Goal: Task Accomplishment & Management: Manage account settings

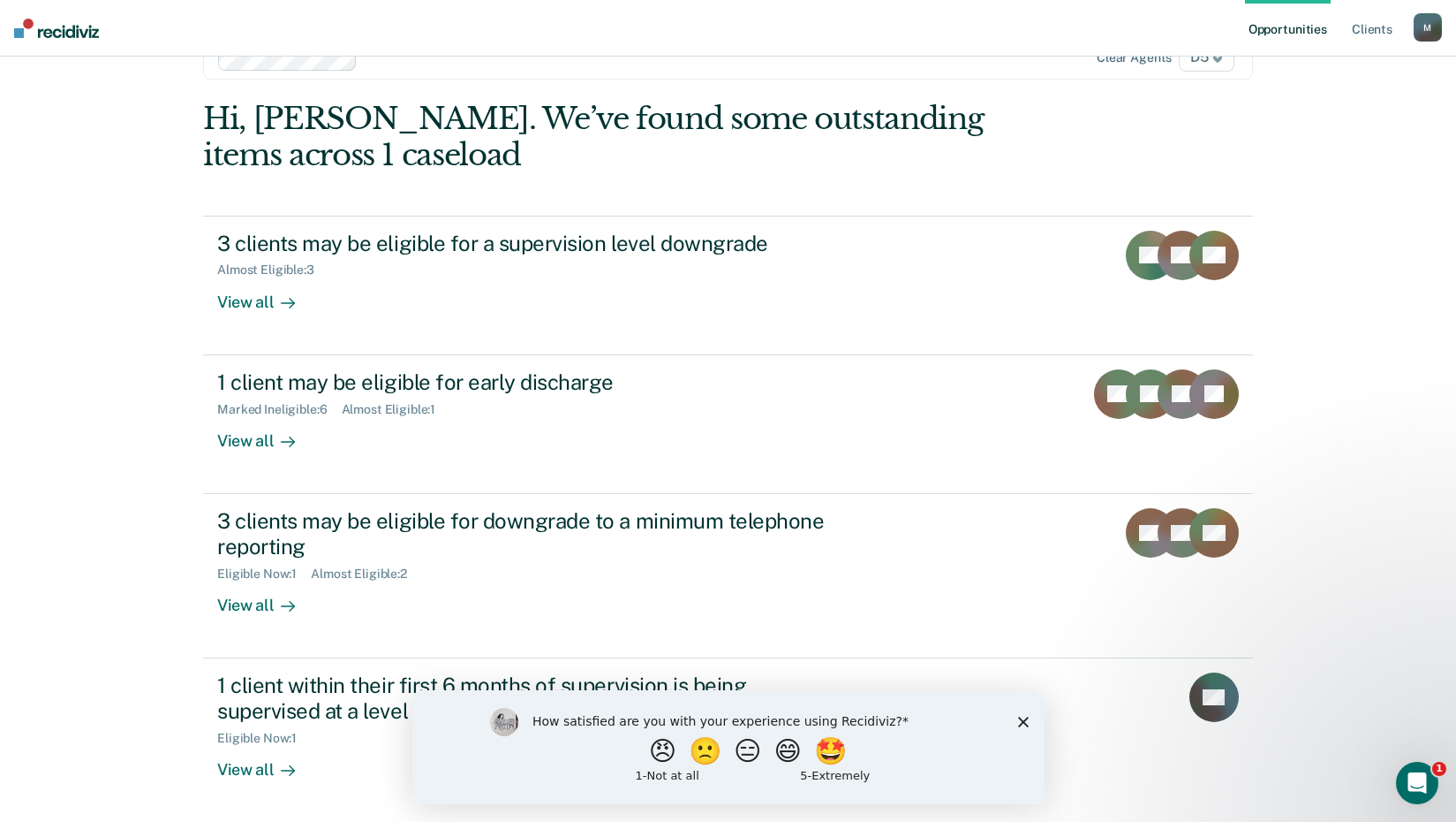
scroll to position [51, 0]
click at [647, 750] on button "😠" at bounding box center [664, 750] width 42 height 35
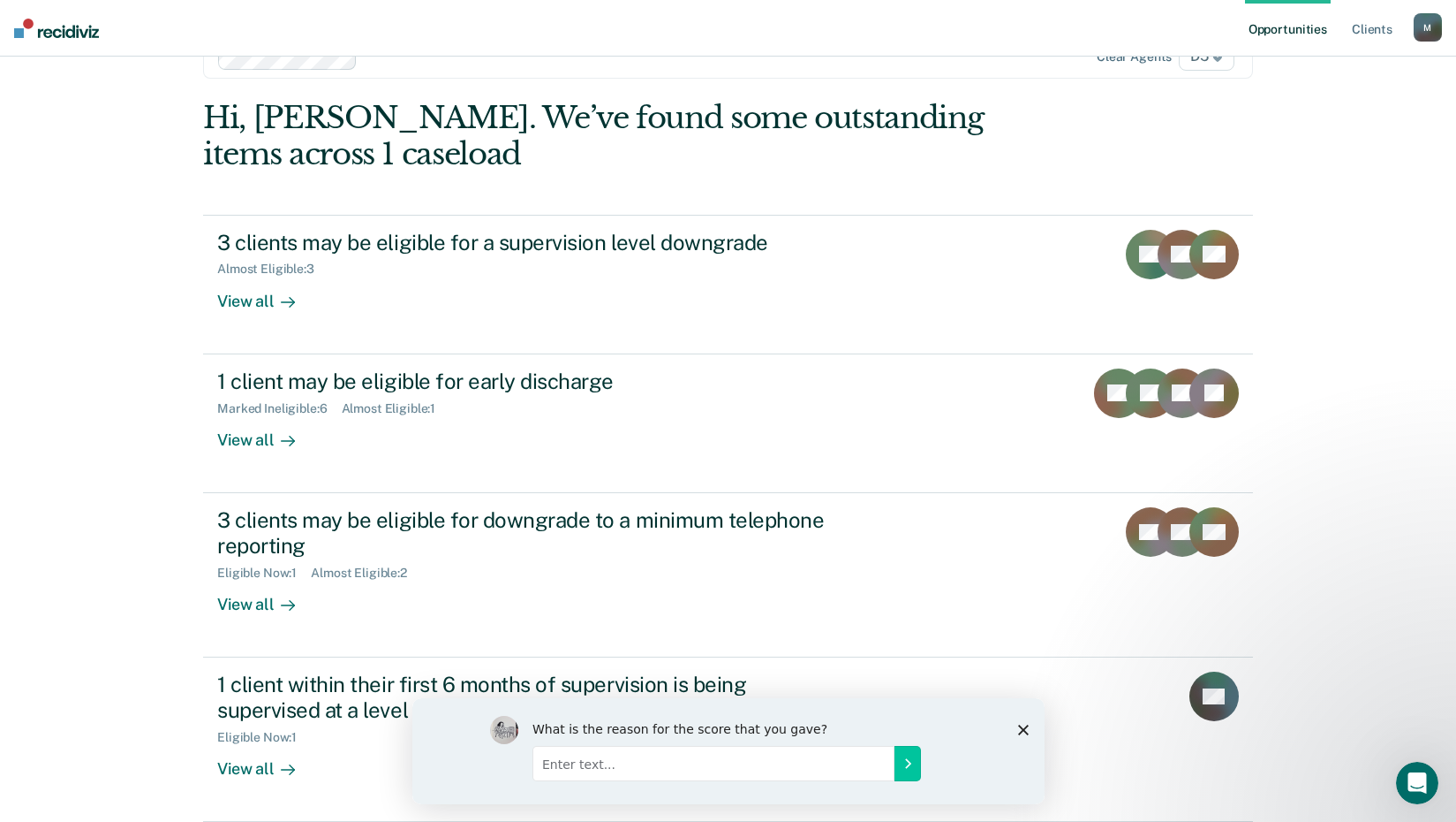
click at [545, 767] on input "Enter text..." at bounding box center [712, 762] width 362 height 35
type input "unnecessary redundant work"
click at [904, 765] on icon "Submit your response" at bounding box center [907, 762] width 14 height 14
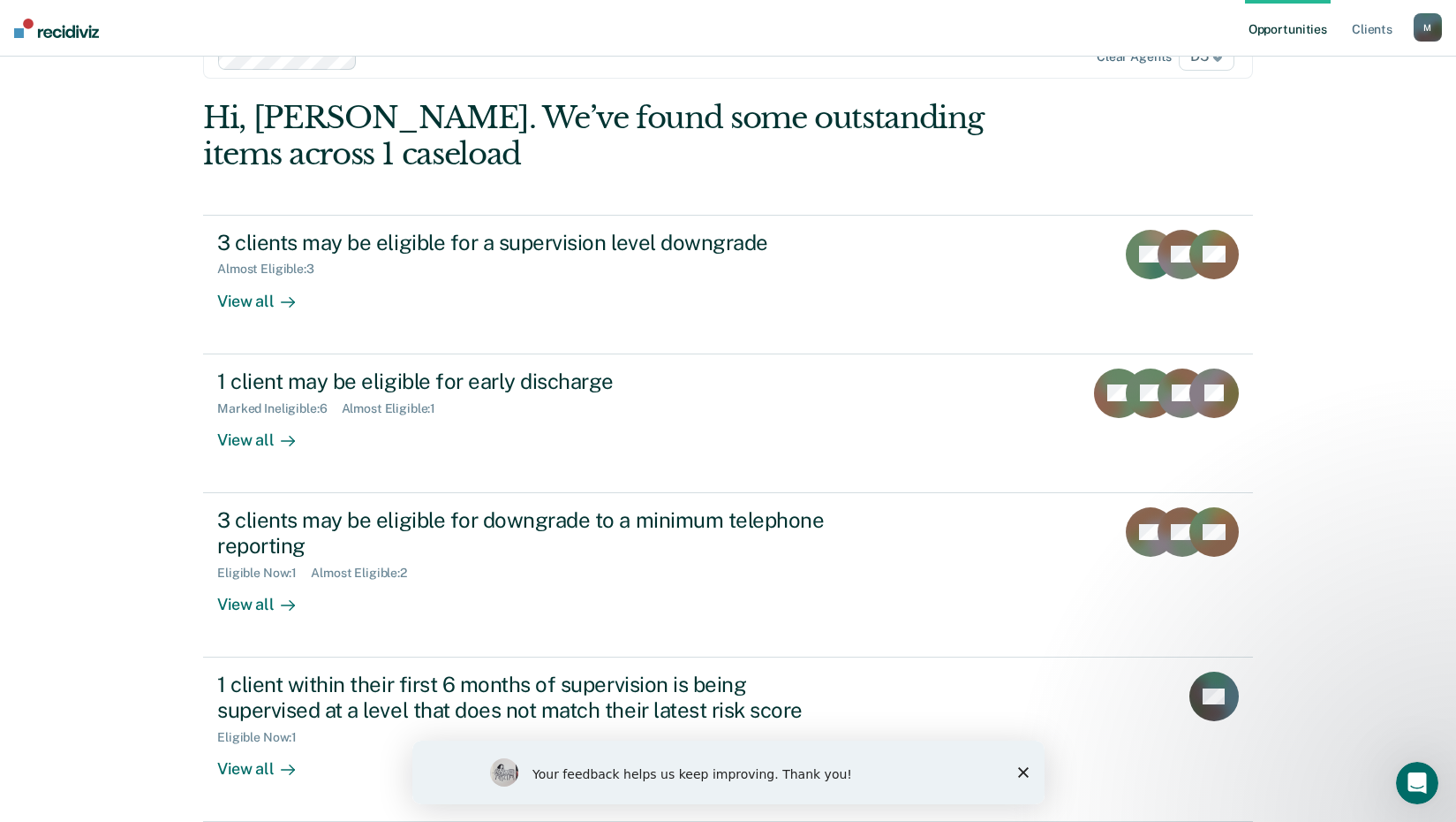
click at [1021, 773] on polygon "Close survey" at bounding box center [1023, 772] width 11 height 11
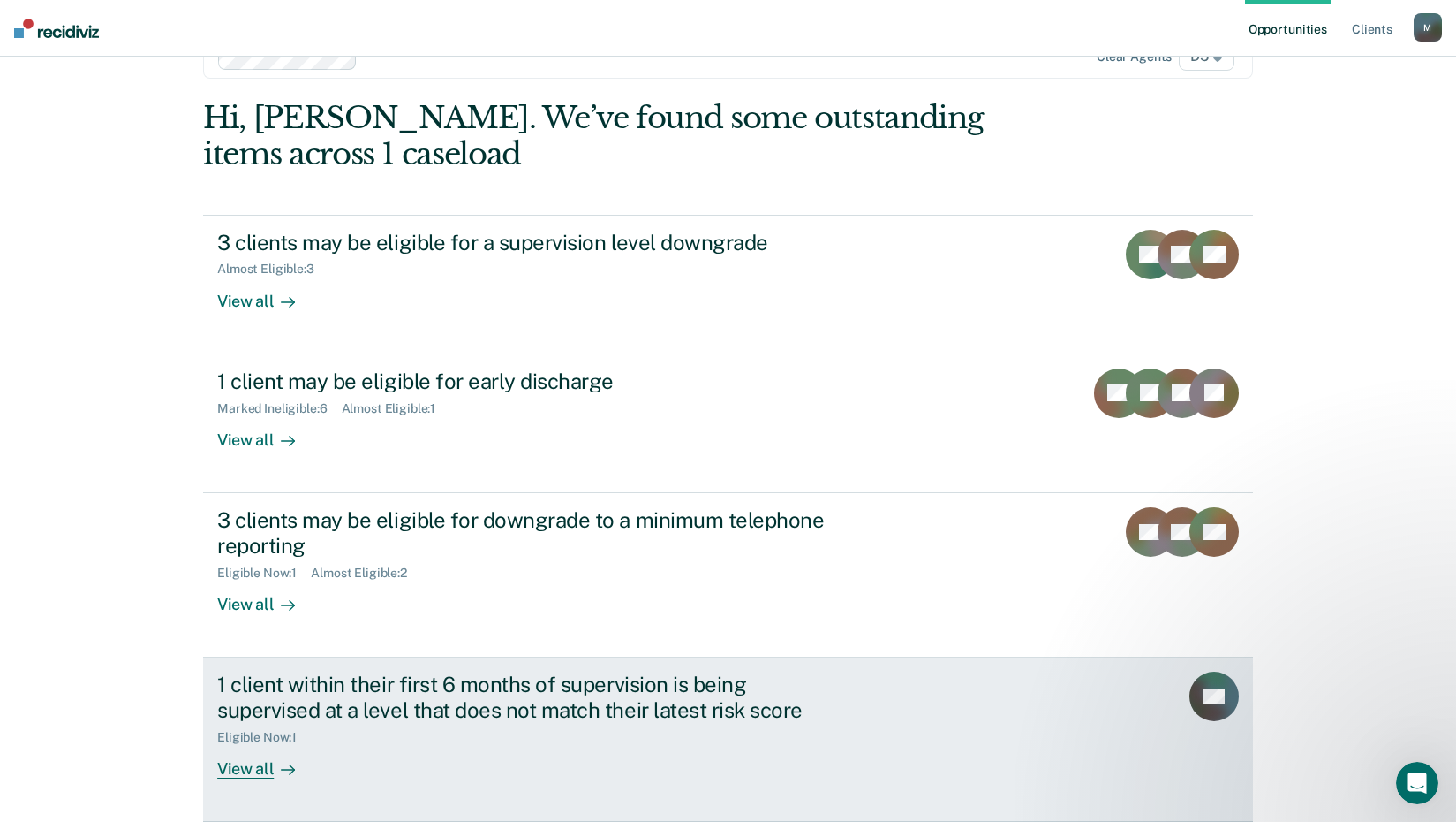
click at [237, 774] on div "View all" at bounding box center [266, 760] width 99 height 34
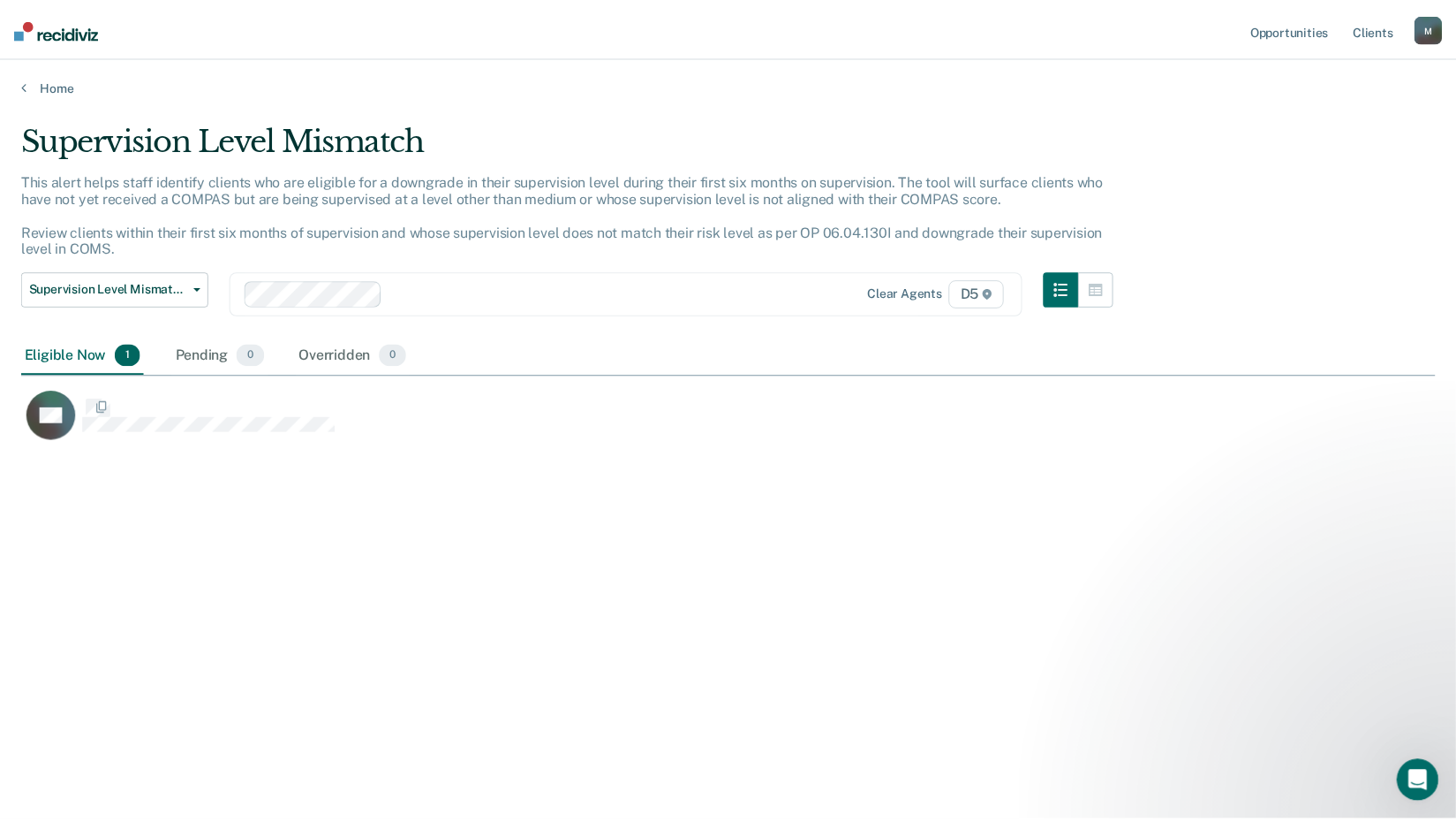
scroll to position [554, 1414]
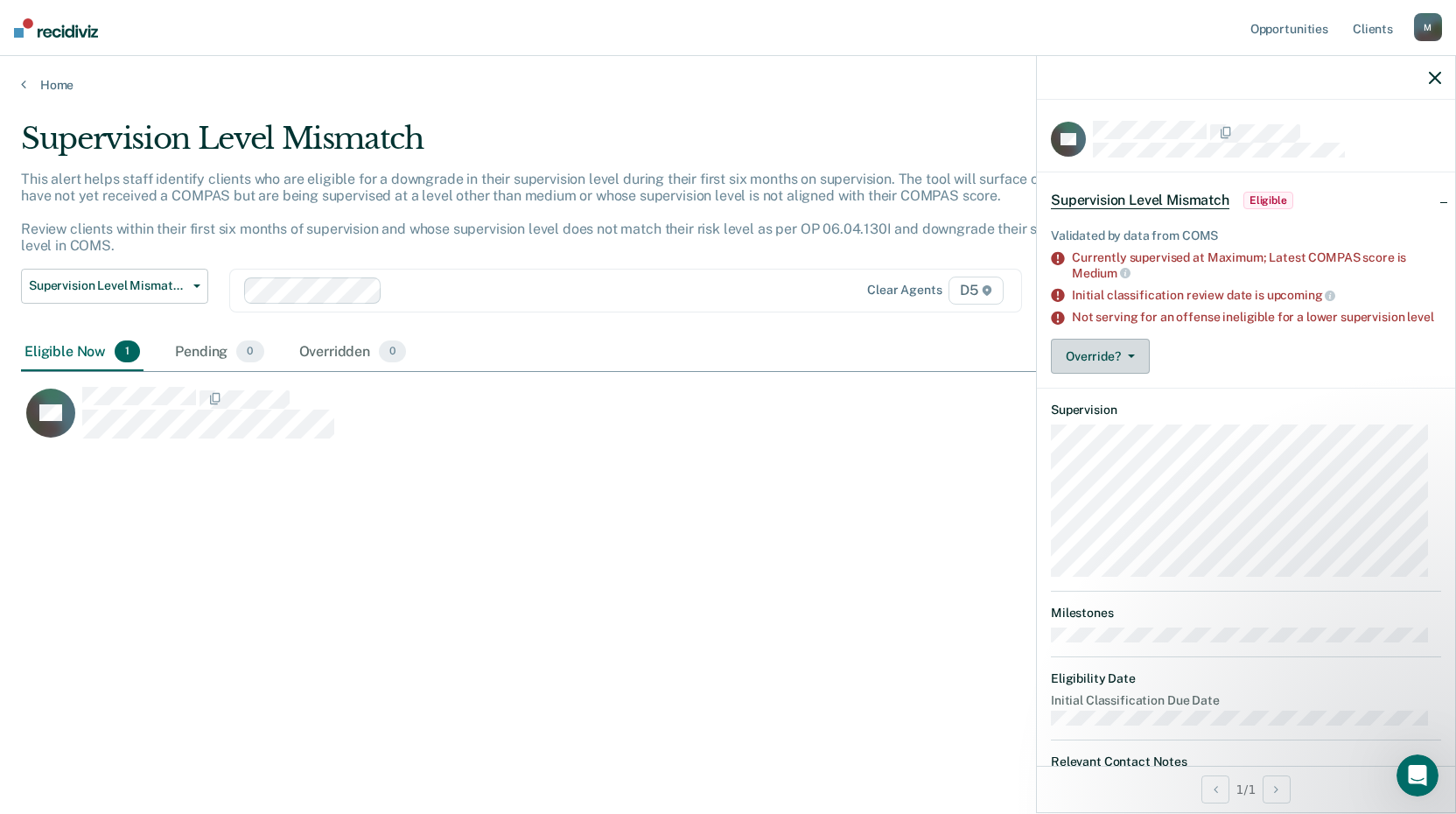
click at [1087, 373] on button "Override?" at bounding box center [1100, 356] width 99 height 35
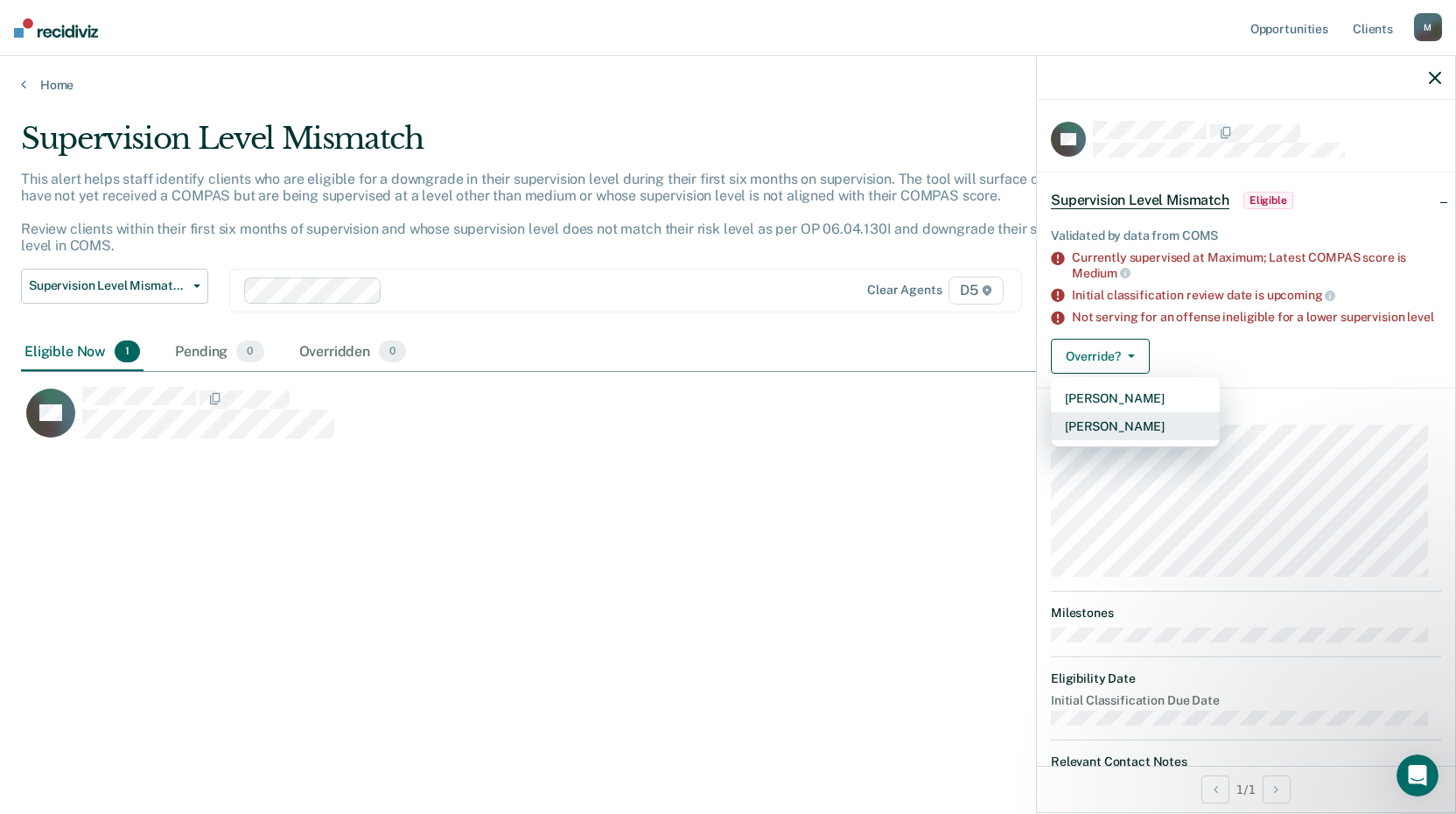
click at [1085, 439] on button "[PERSON_NAME]" at bounding box center [1135, 425] width 169 height 28
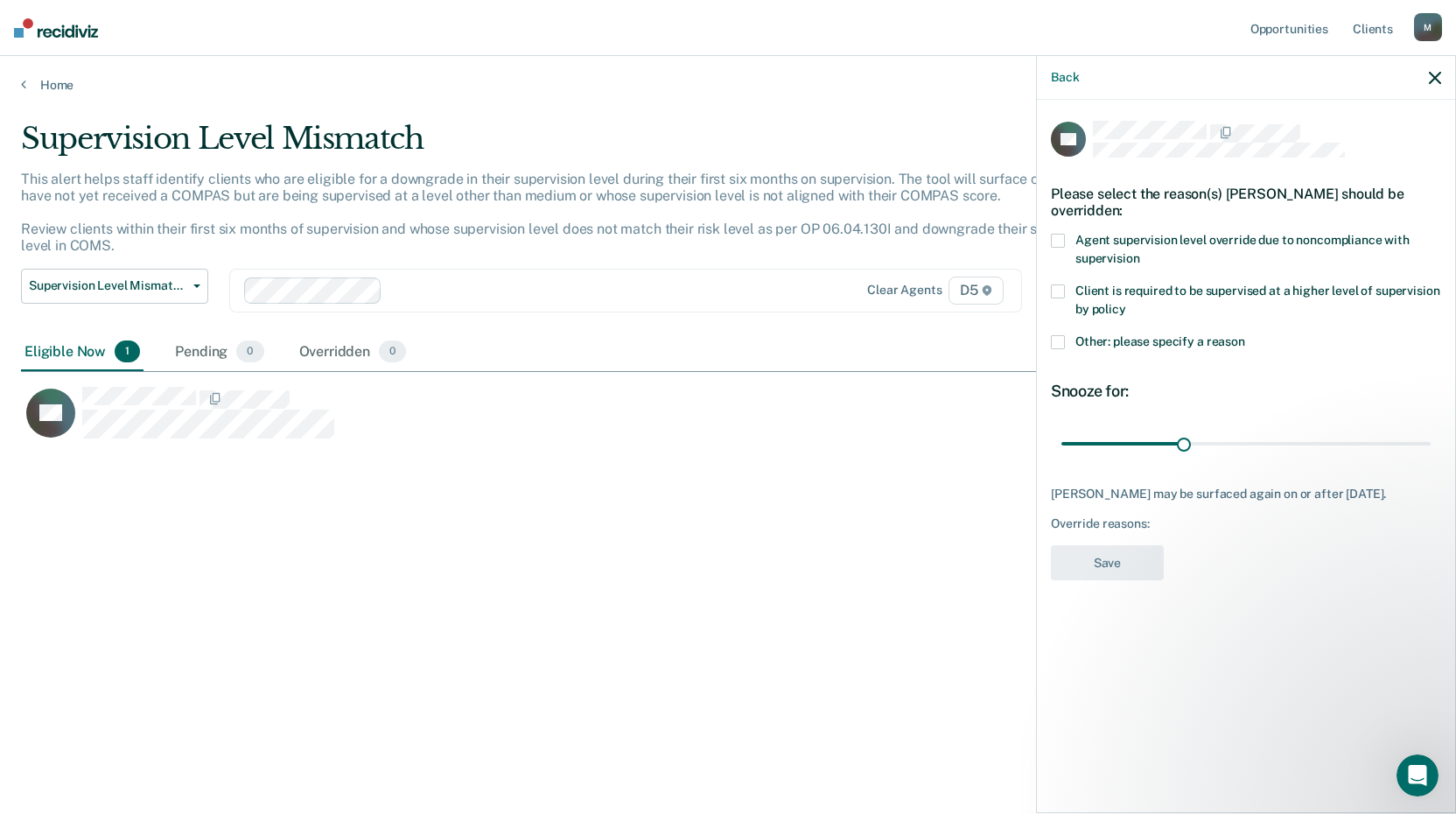
click at [1049, 249] on div "AE Please select the reason(s) [PERSON_NAME] should be overridden: Agent superv…" at bounding box center [1245, 454] width 419 height 710
click at [1060, 242] on span at bounding box center [1058, 241] width 14 height 14
drag, startPoint x: 1185, startPoint y: 442, endPoint x: 1462, endPoint y: 443, distance: 277.0
type input "90"
click at [1431, 443] on input "range" at bounding box center [1246, 444] width 369 height 31
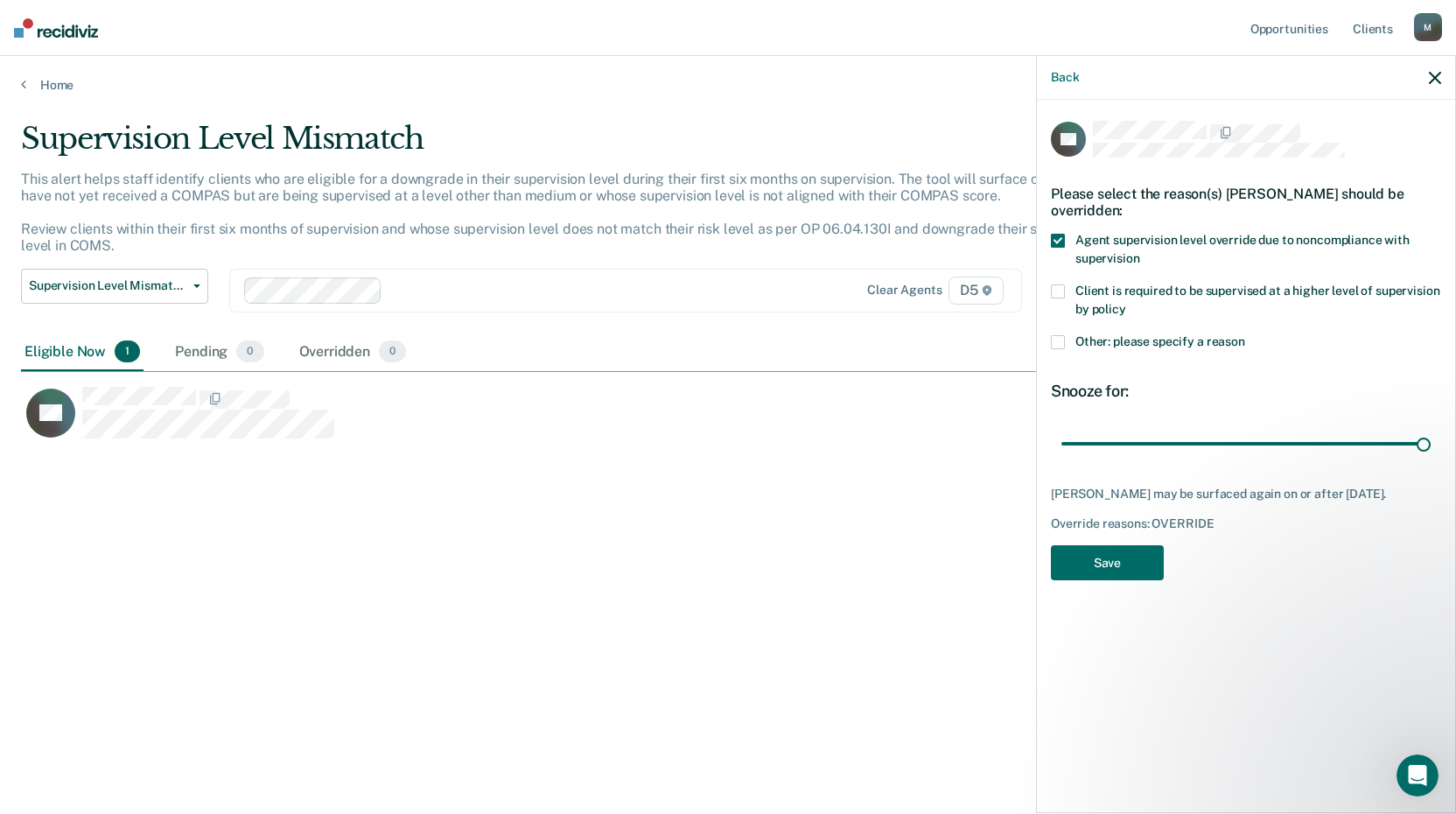
click at [1088, 592] on div "AE Please select the reason(s) [PERSON_NAME] should be overridden: Agent superv…" at bounding box center [1246, 356] width 391 height 471
click at [1108, 569] on button "Save" at bounding box center [1107, 563] width 113 height 36
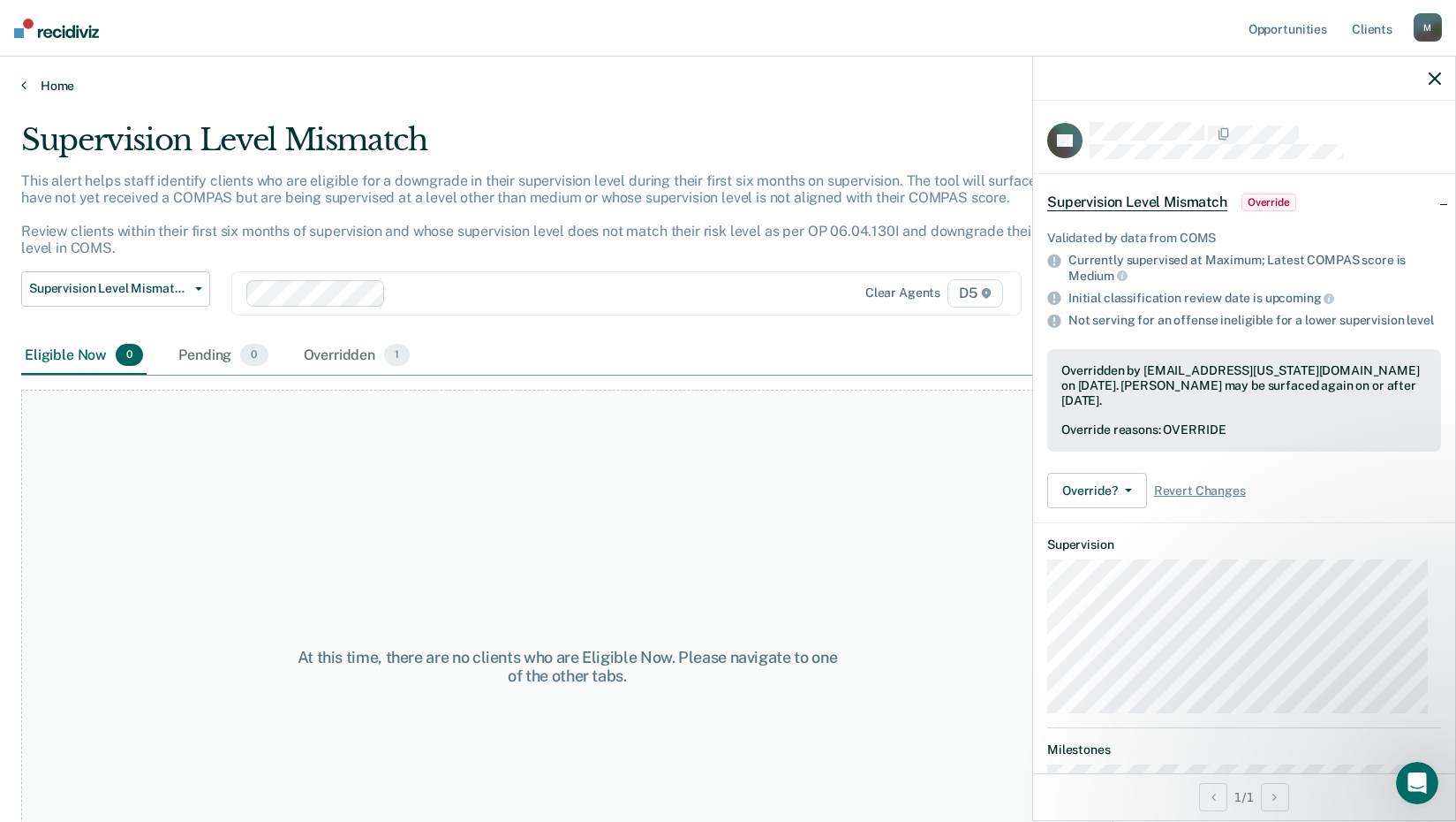
click at [39, 79] on link "Home" at bounding box center [728, 86] width 1414 height 16
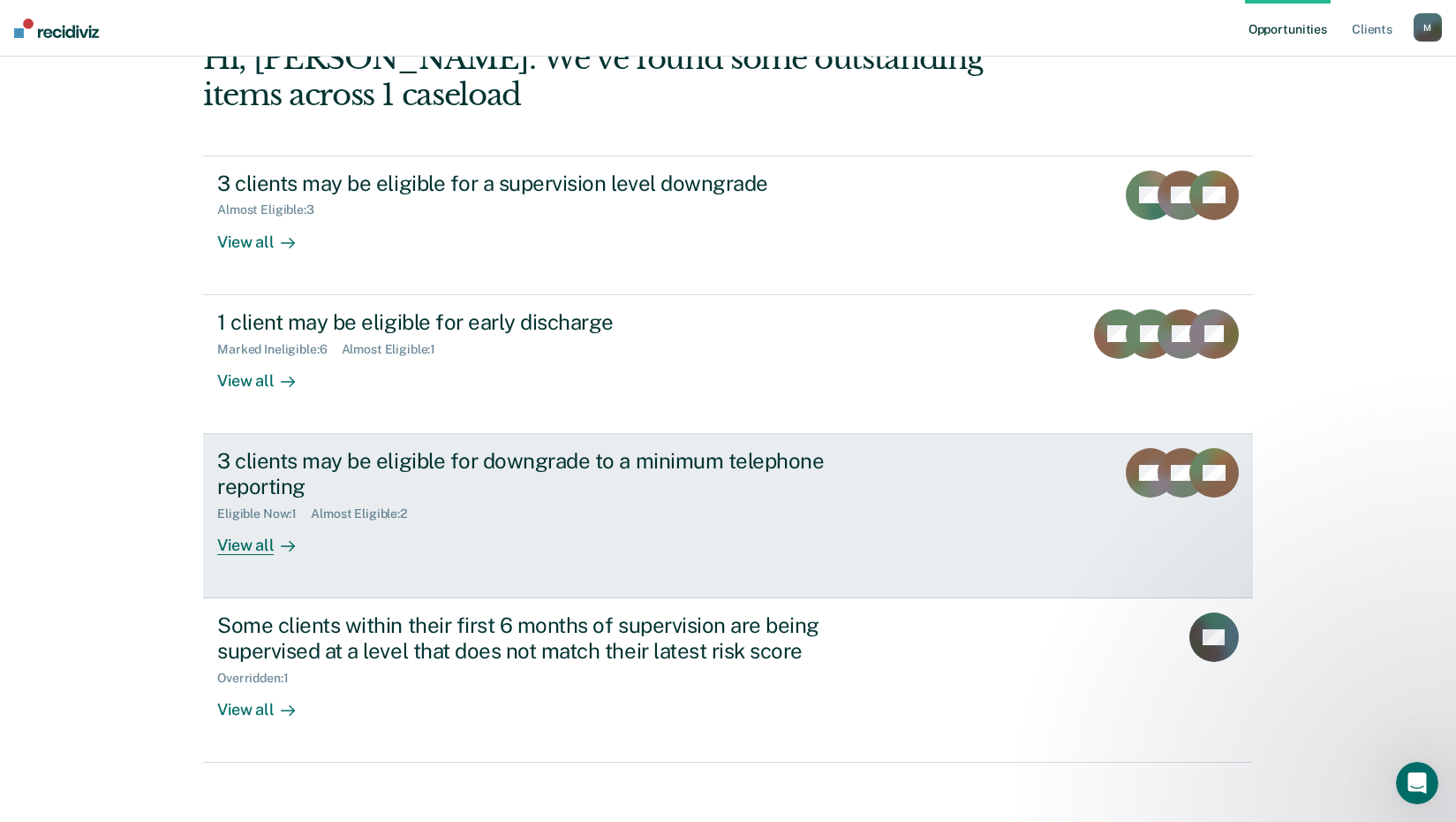
scroll to position [121, 0]
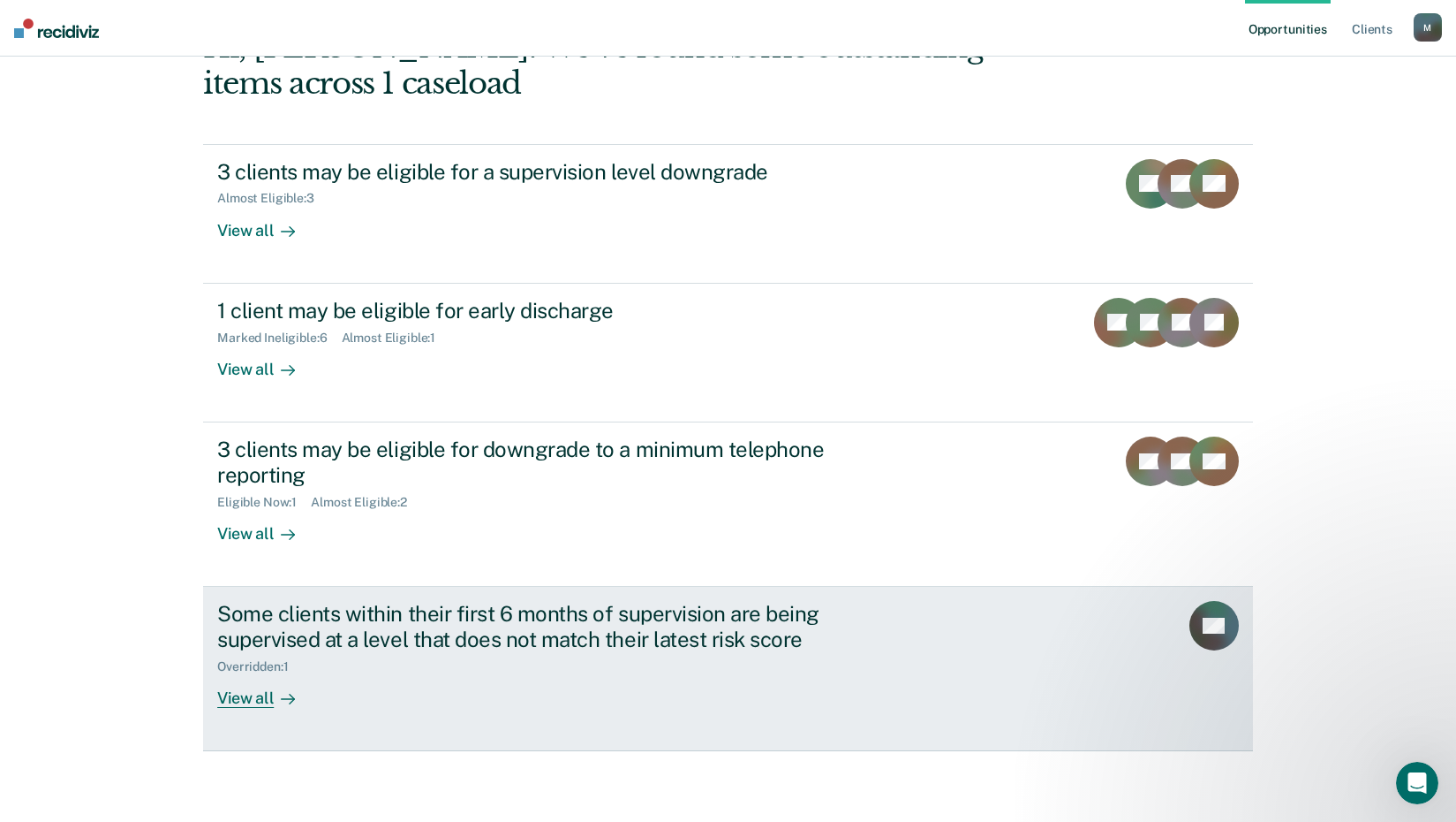
click at [237, 700] on div "View all" at bounding box center [266, 690] width 99 height 34
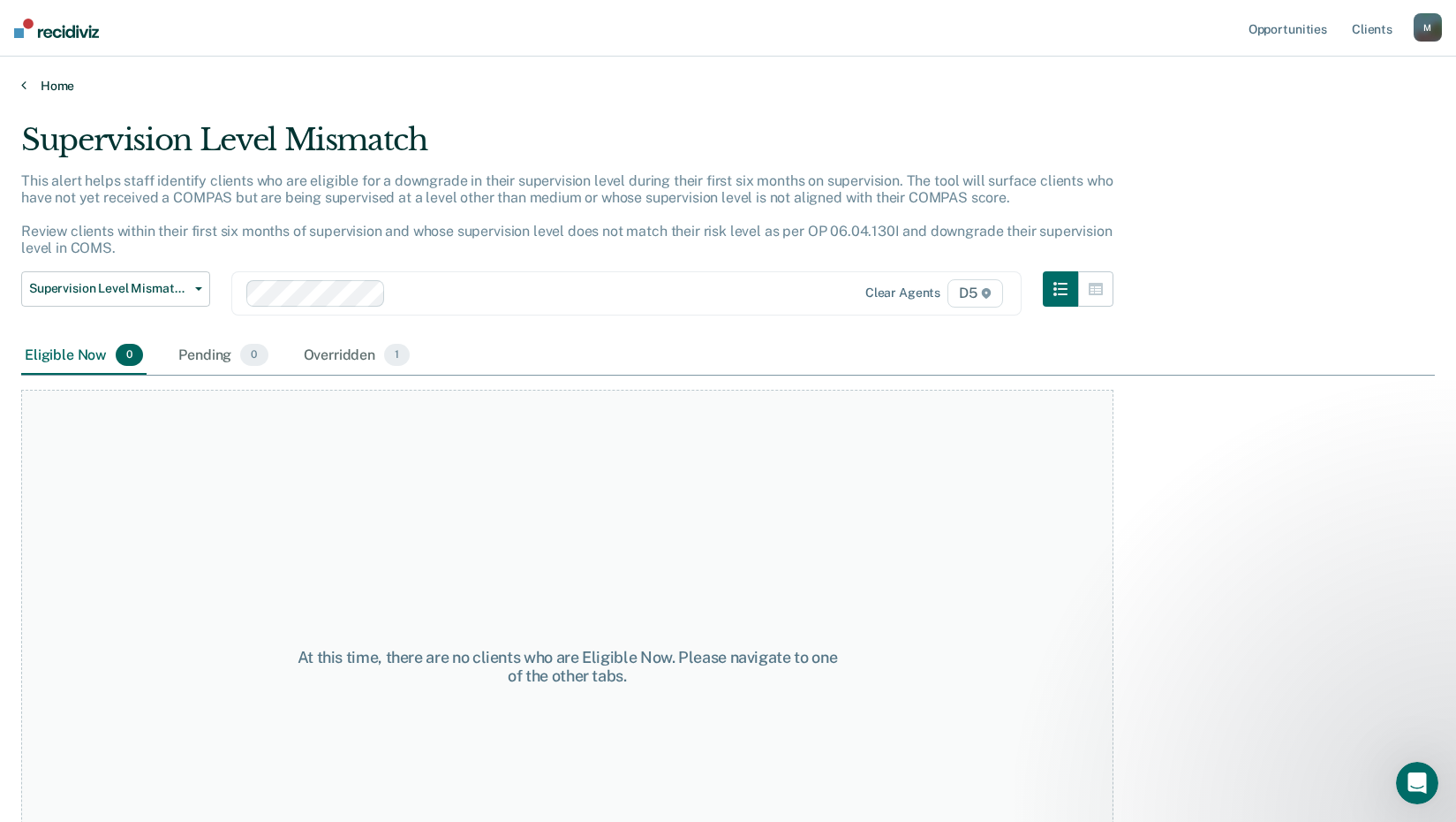
click at [43, 79] on link "Home" at bounding box center [728, 86] width 1414 height 16
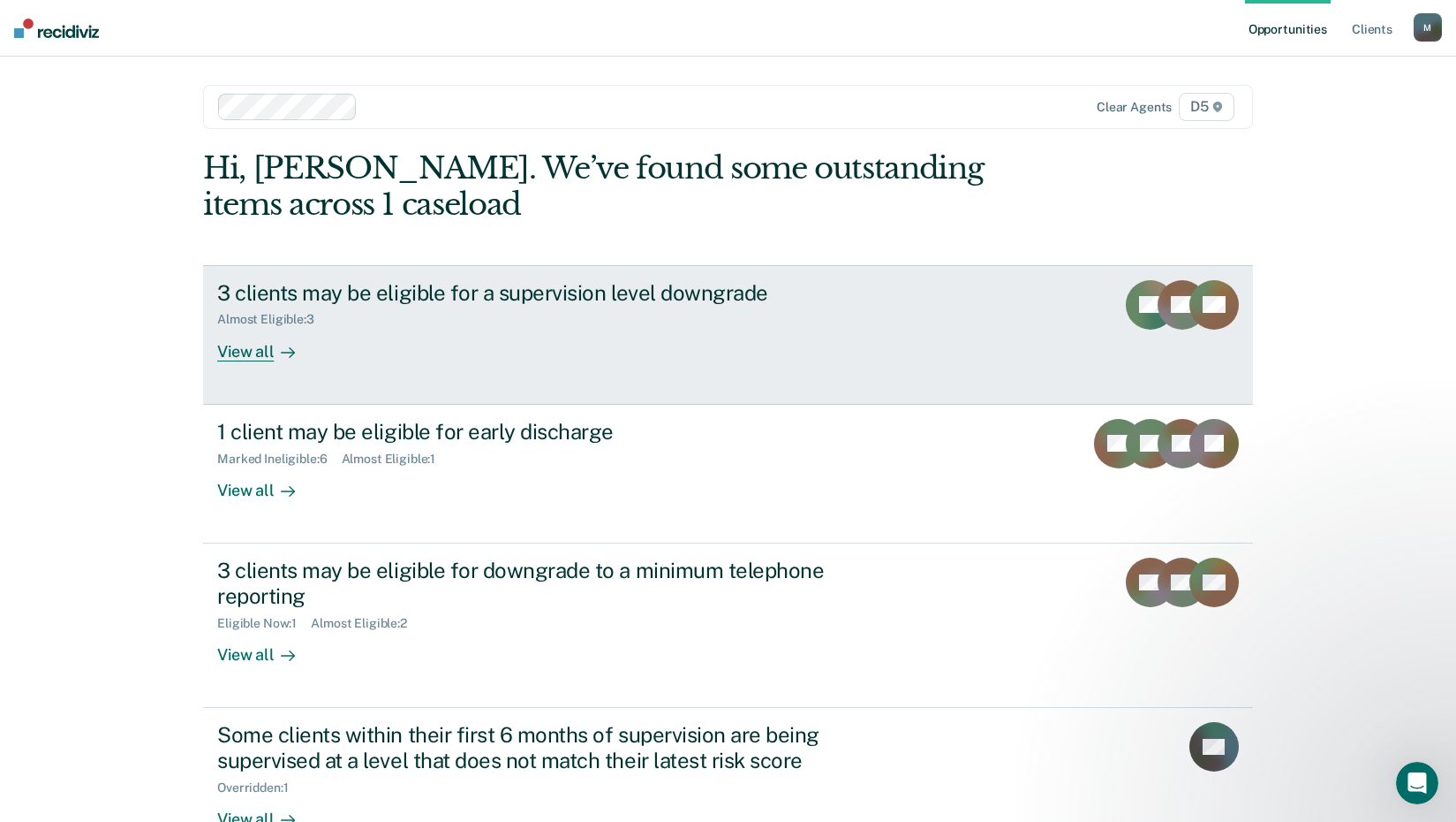
click at [250, 349] on div "View all" at bounding box center [266, 344] width 99 height 34
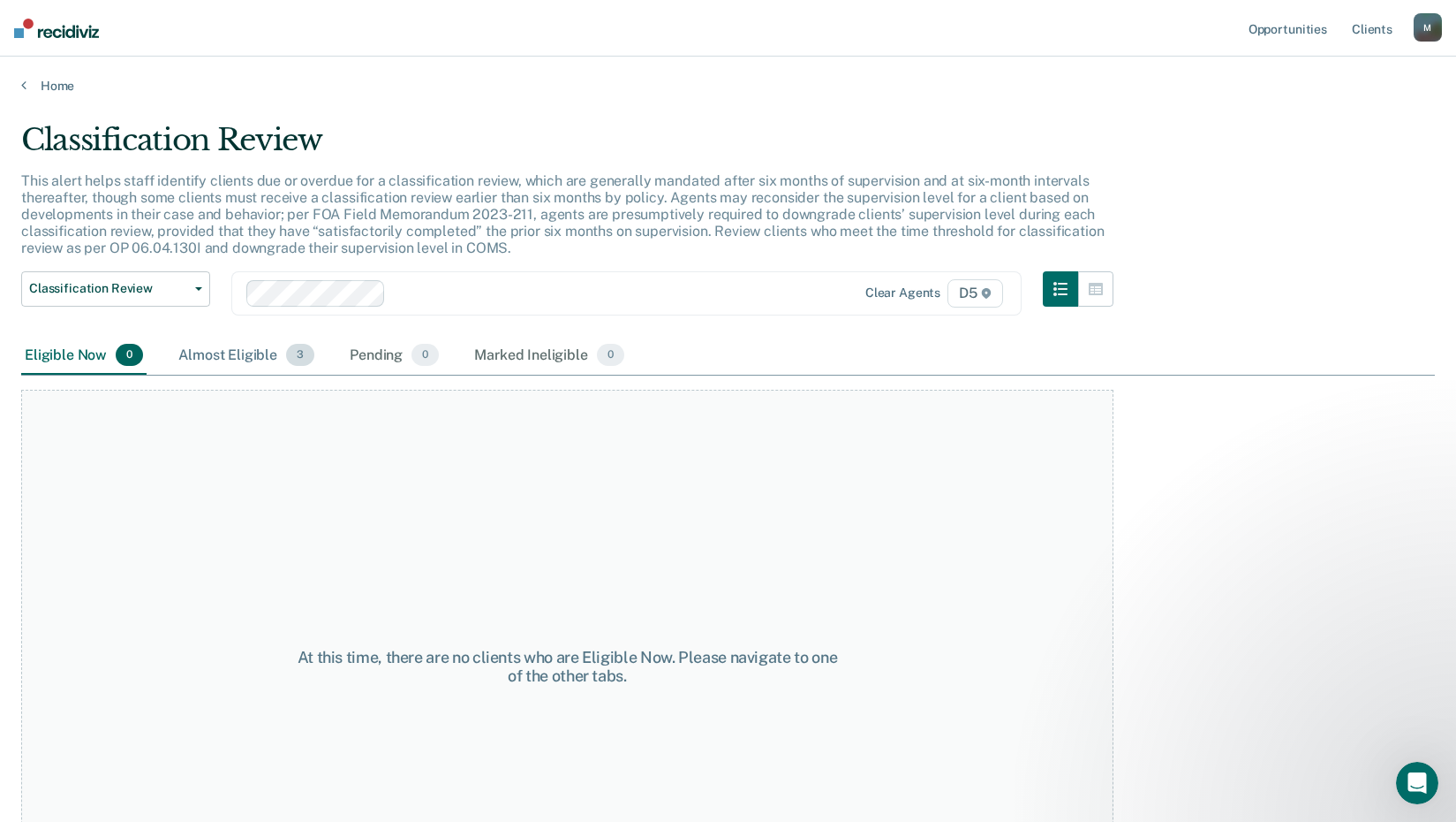
click at [222, 353] on div "Almost Eligible 3" at bounding box center [246, 356] width 143 height 39
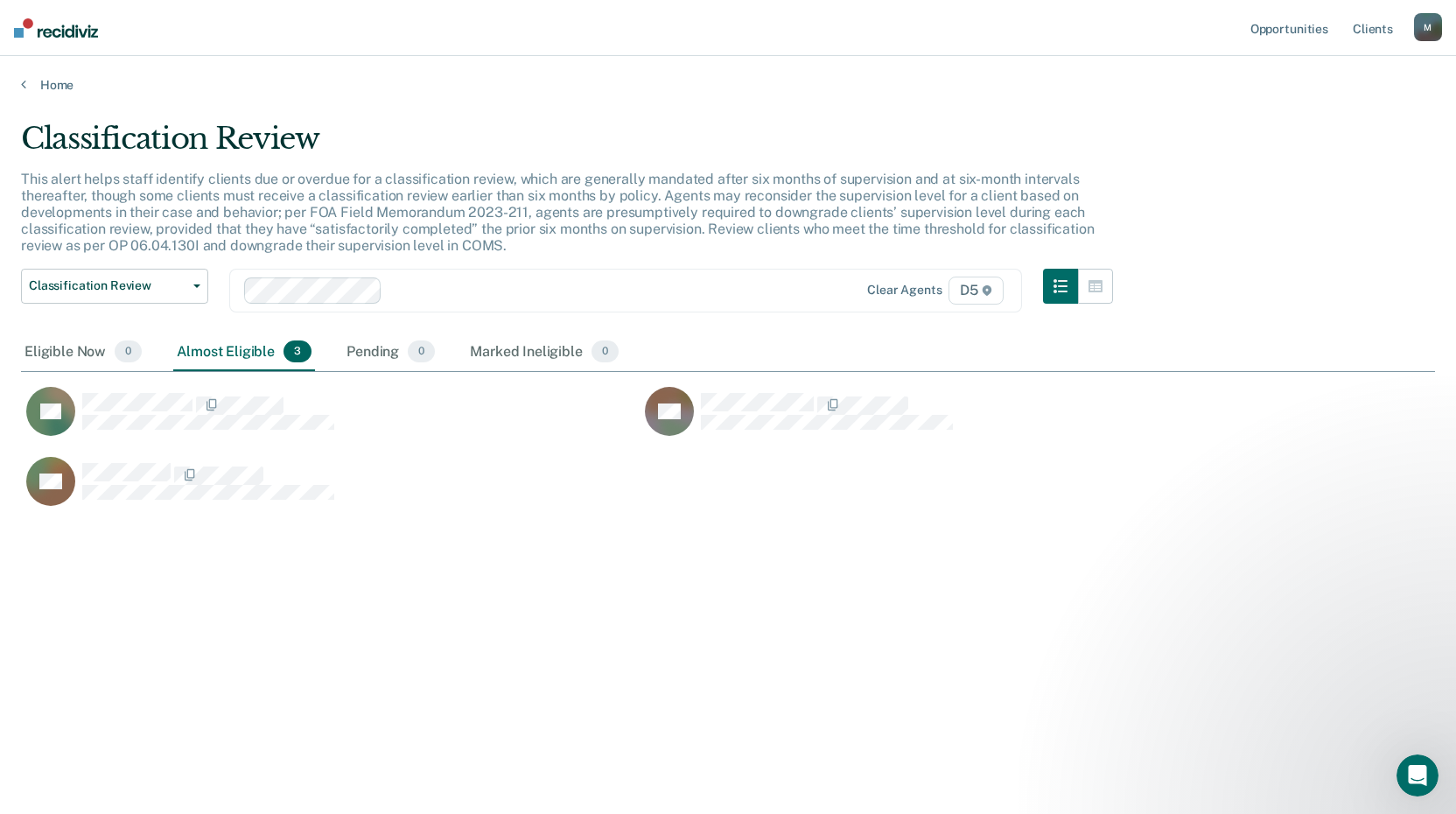
scroll to position [548, 1401]
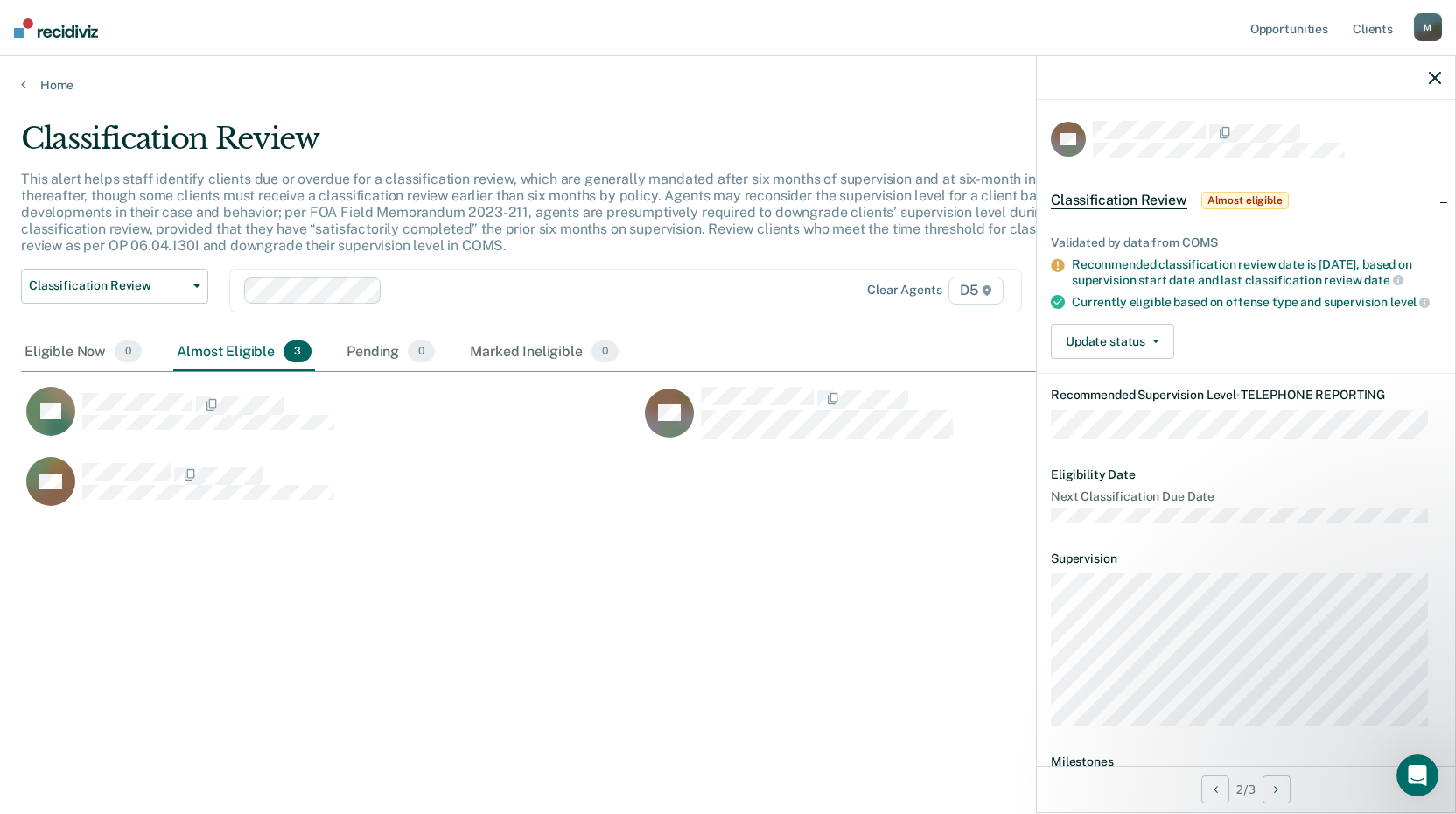
click at [714, 609] on div "Classification Review This alert helps staff identify clients due or overdue fo…" at bounding box center [728, 401] width 1414 height 562
click at [30, 92] on link "Home" at bounding box center [728, 85] width 1414 height 15
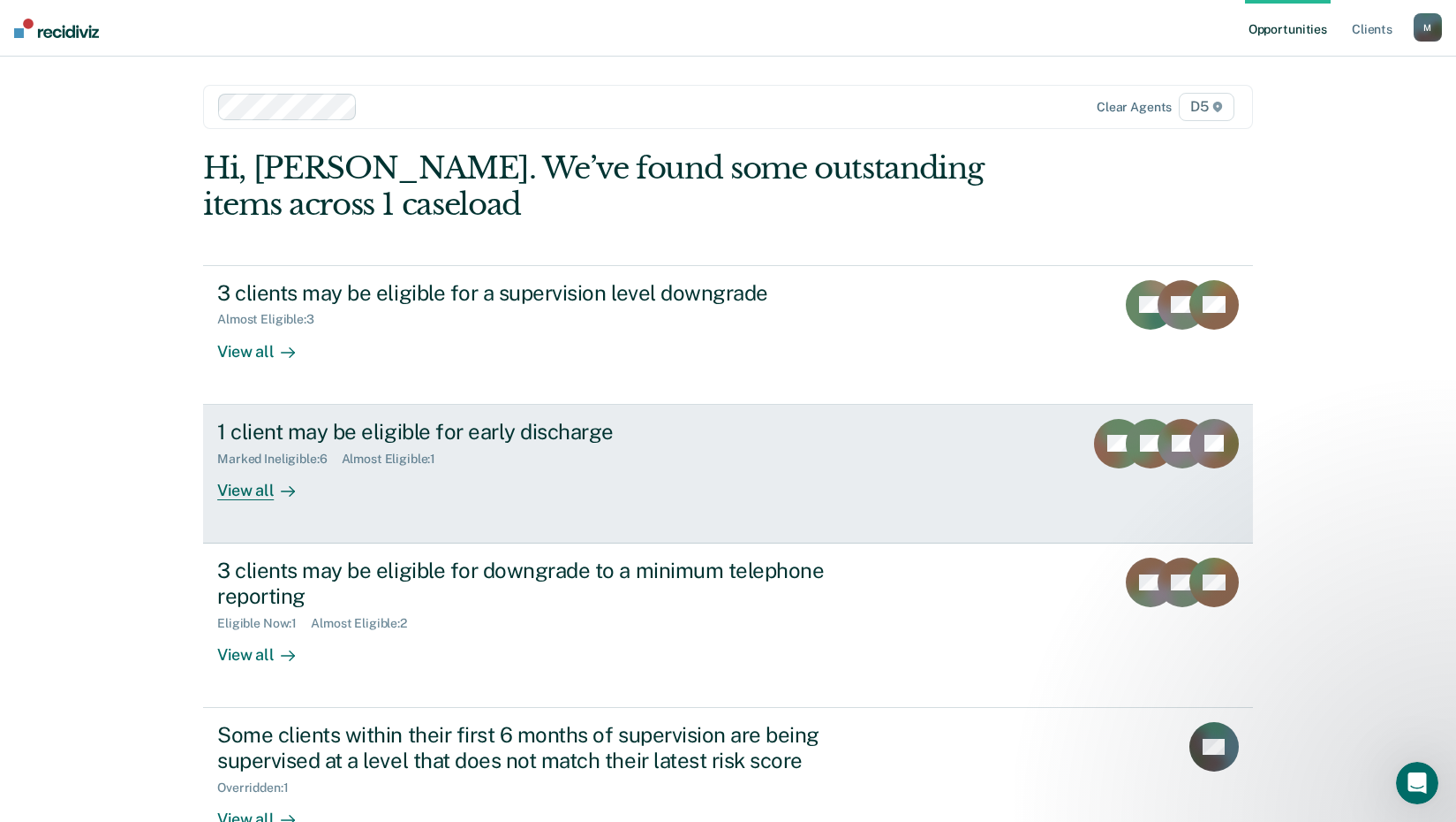
click at [248, 488] on div "View all" at bounding box center [266, 482] width 99 height 34
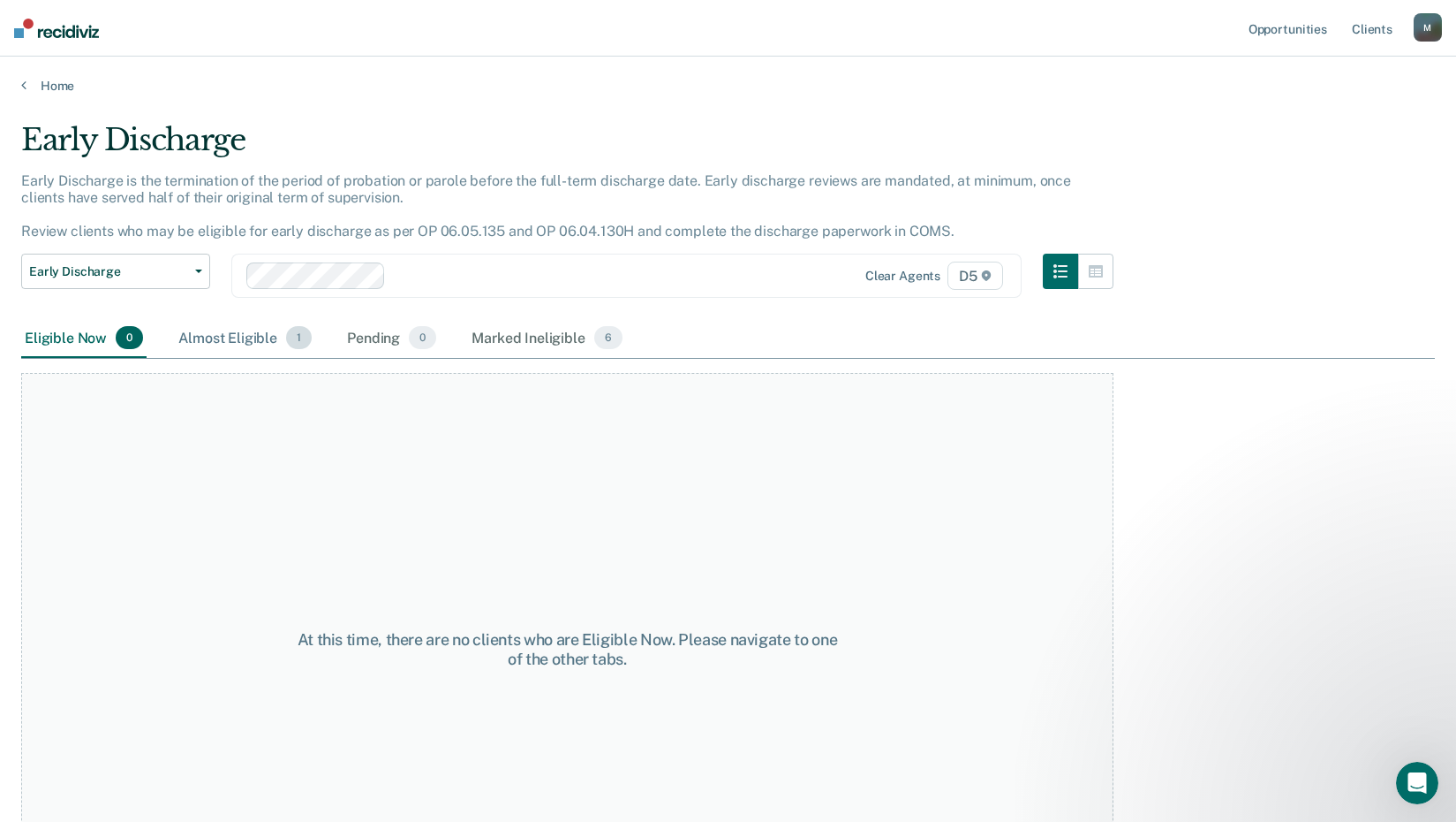
click at [242, 334] on div "Almost Eligible 1" at bounding box center [245, 339] width 141 height 39
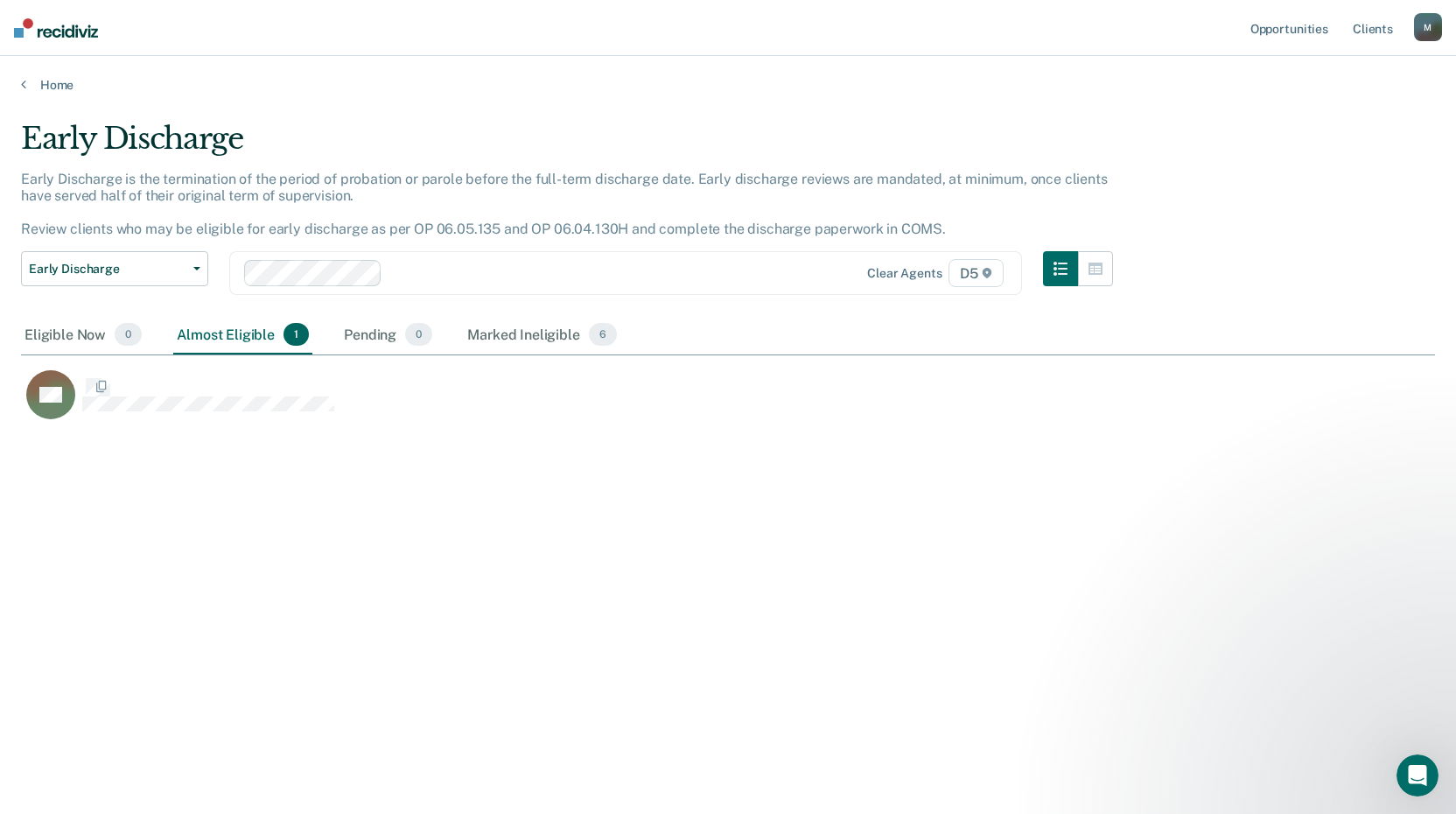
scroll to position [548, 1401]
click at [20, 86] on div "Home" at bounding box center [728, 74] width 1456 height 37
click at [28, 79] on link "Home" at bounding box center [728, 85] width 1414 height 15
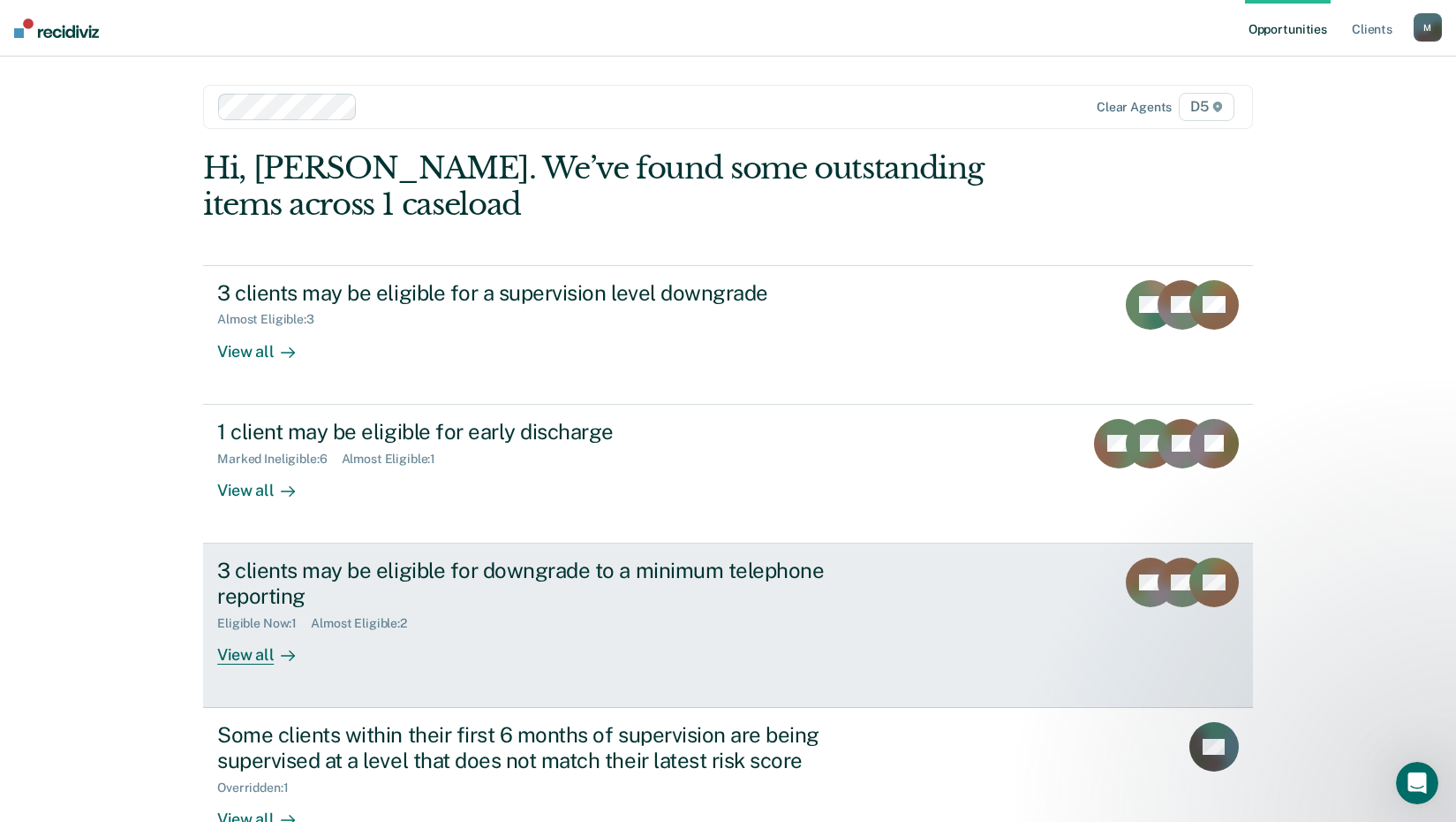
click at [236, 656] on div "View all" at bounding box center [266, 646] width 99 height 34
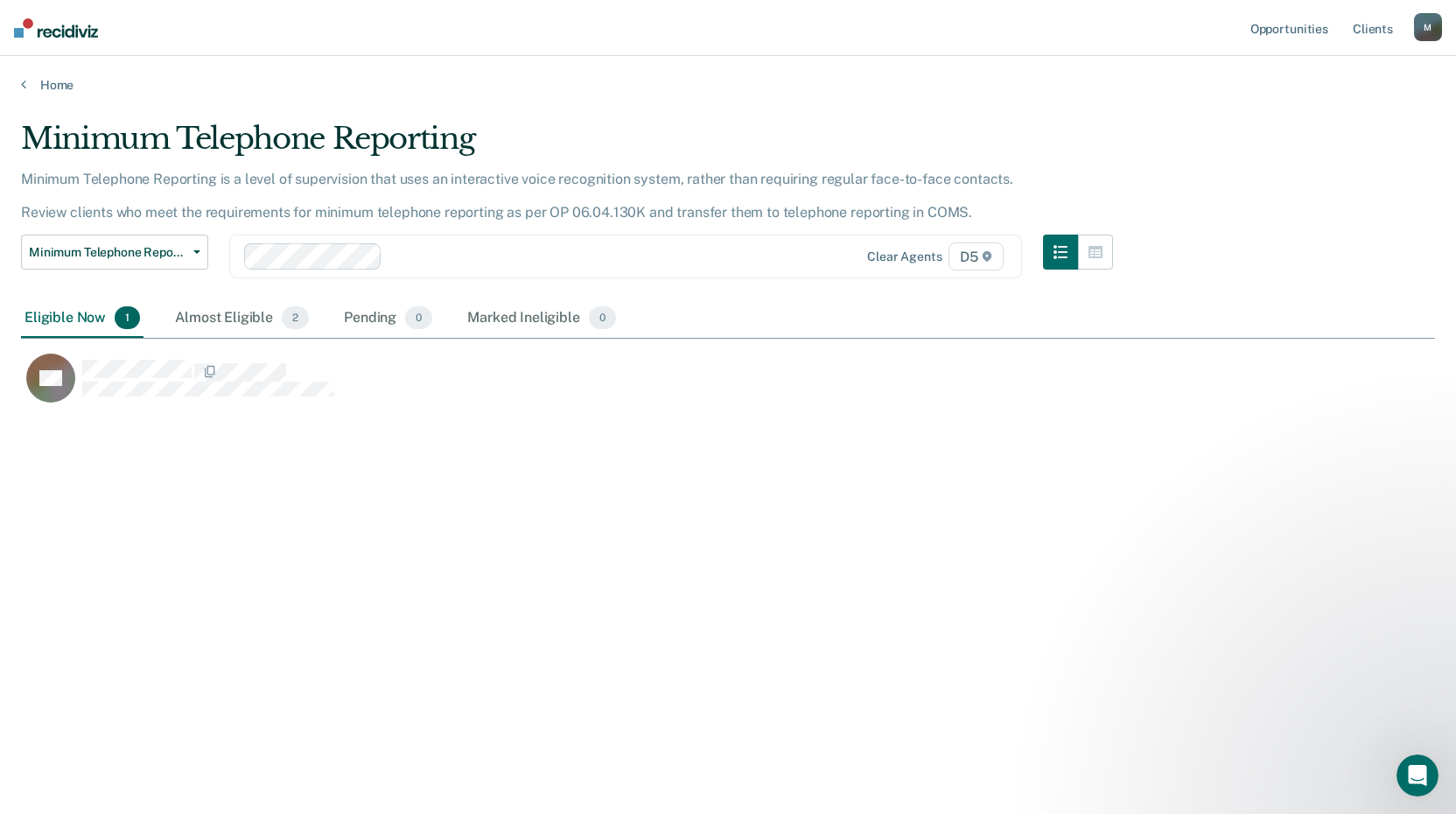
scroll to position [548, 1401]
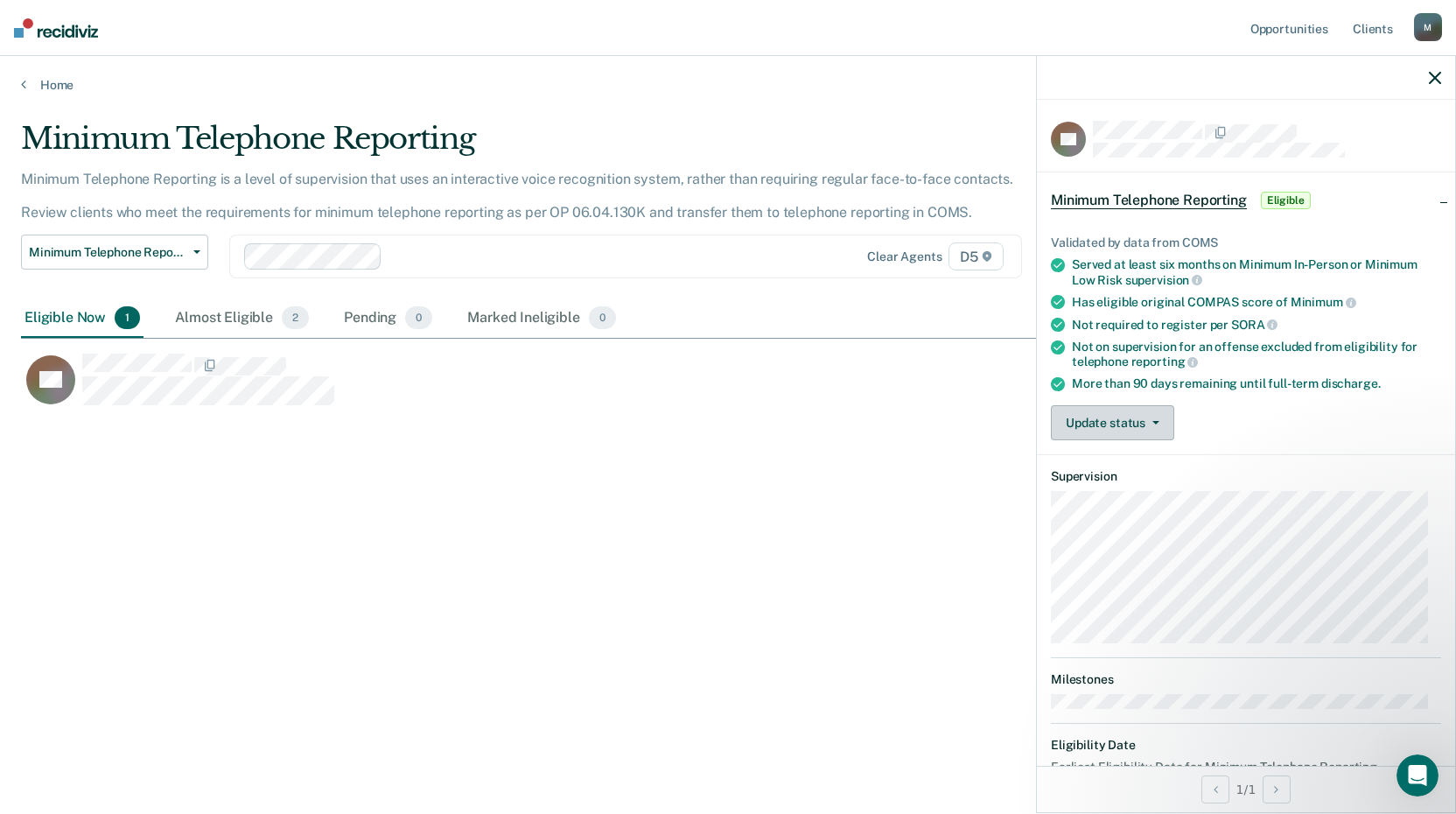
click at [1095, 420] on button "Update status" at bounding box center [1113, 422] width 124 height 35
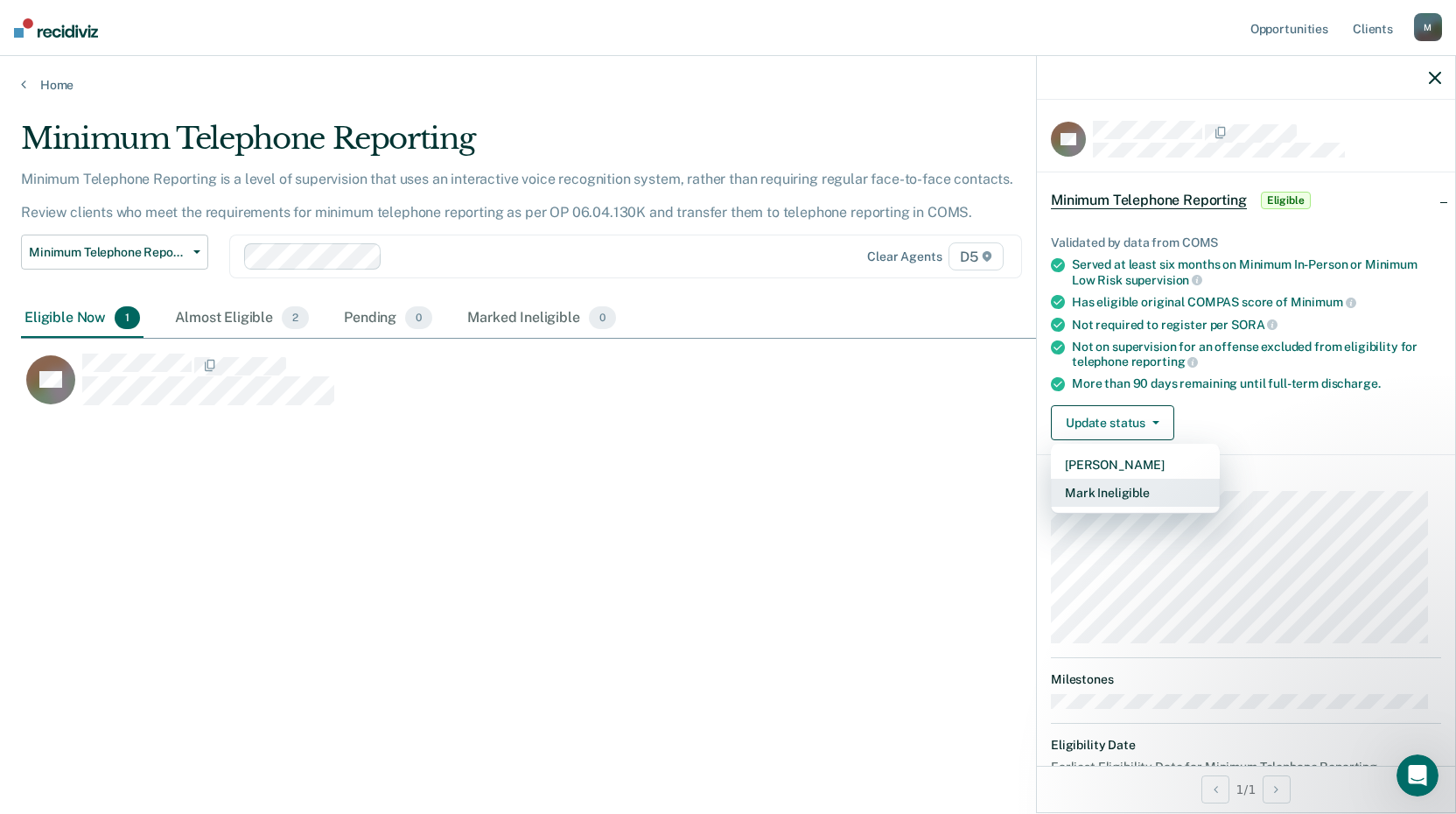
click at [1098, 493] on button "Mark Ineligible" at bounding box center [1135, 492] width 169 height 28
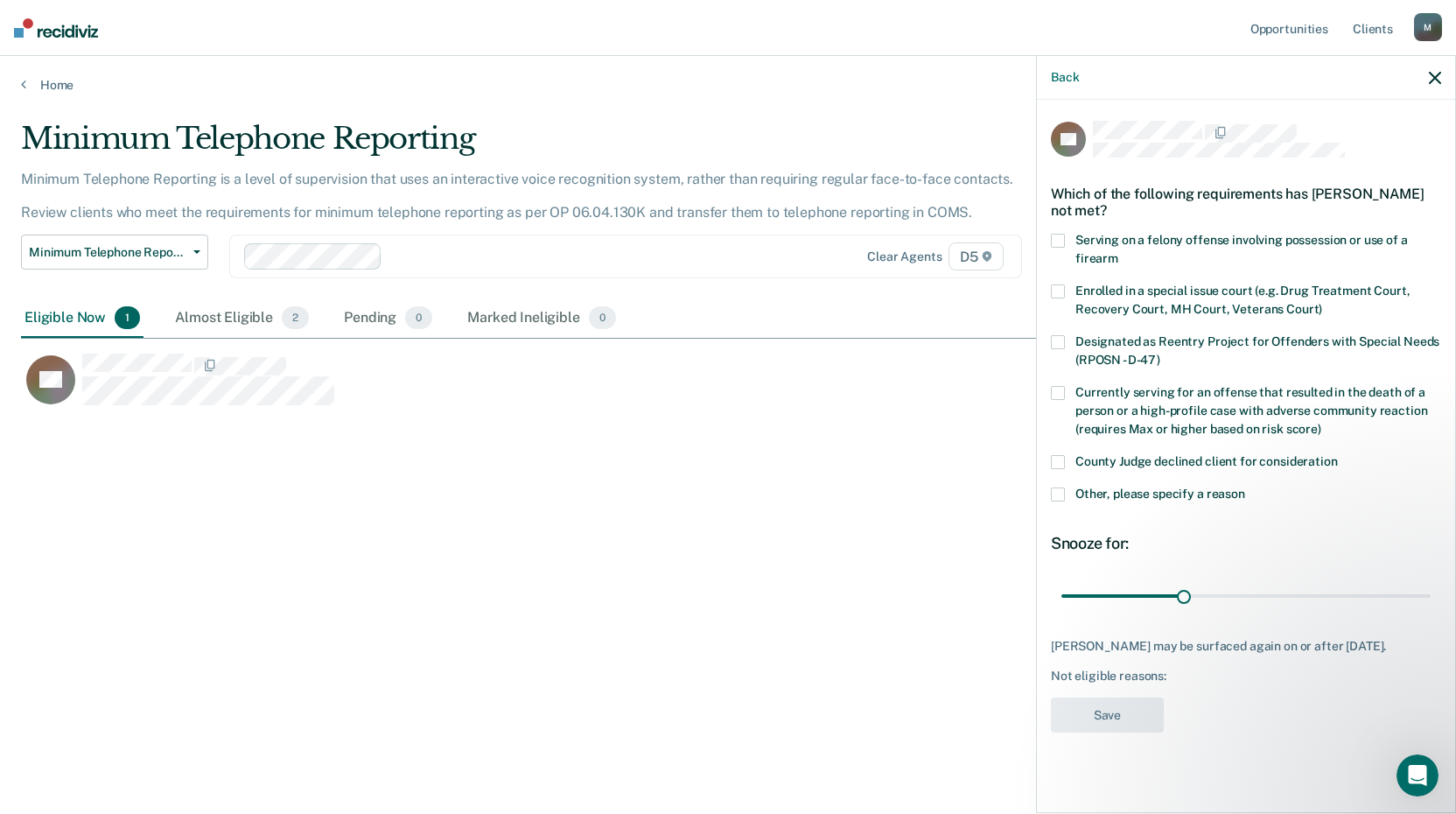
click at [1057, 492] on span at bounding box center [1058, 494] width 14 height 14
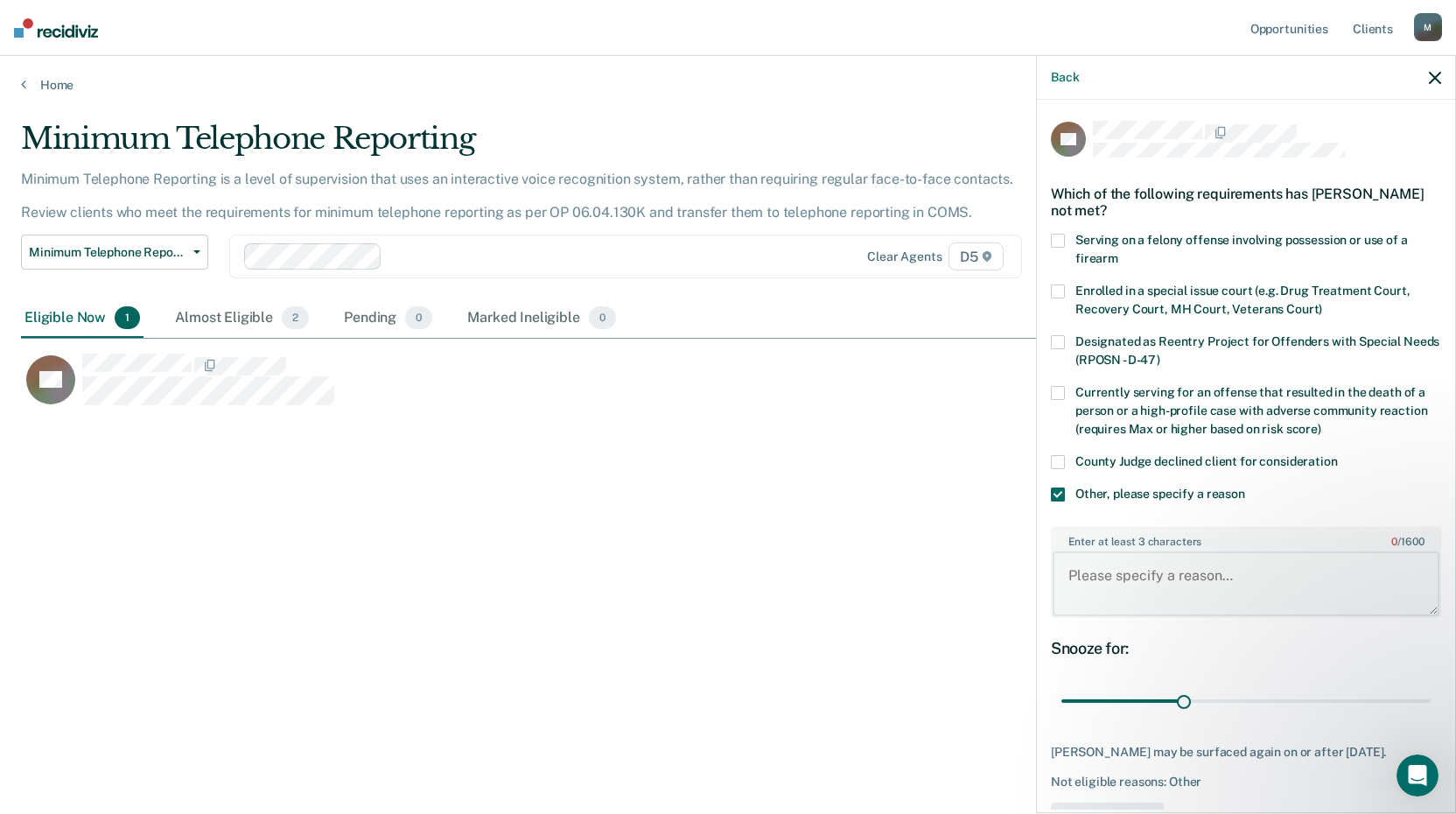
click at [1081, 568] on textarea "Enter at least 3 characters 0 / 1600" at bounding box center [1246, 583] width 387 height 65
type textarea "Has not made one child support payment since being sentenced"
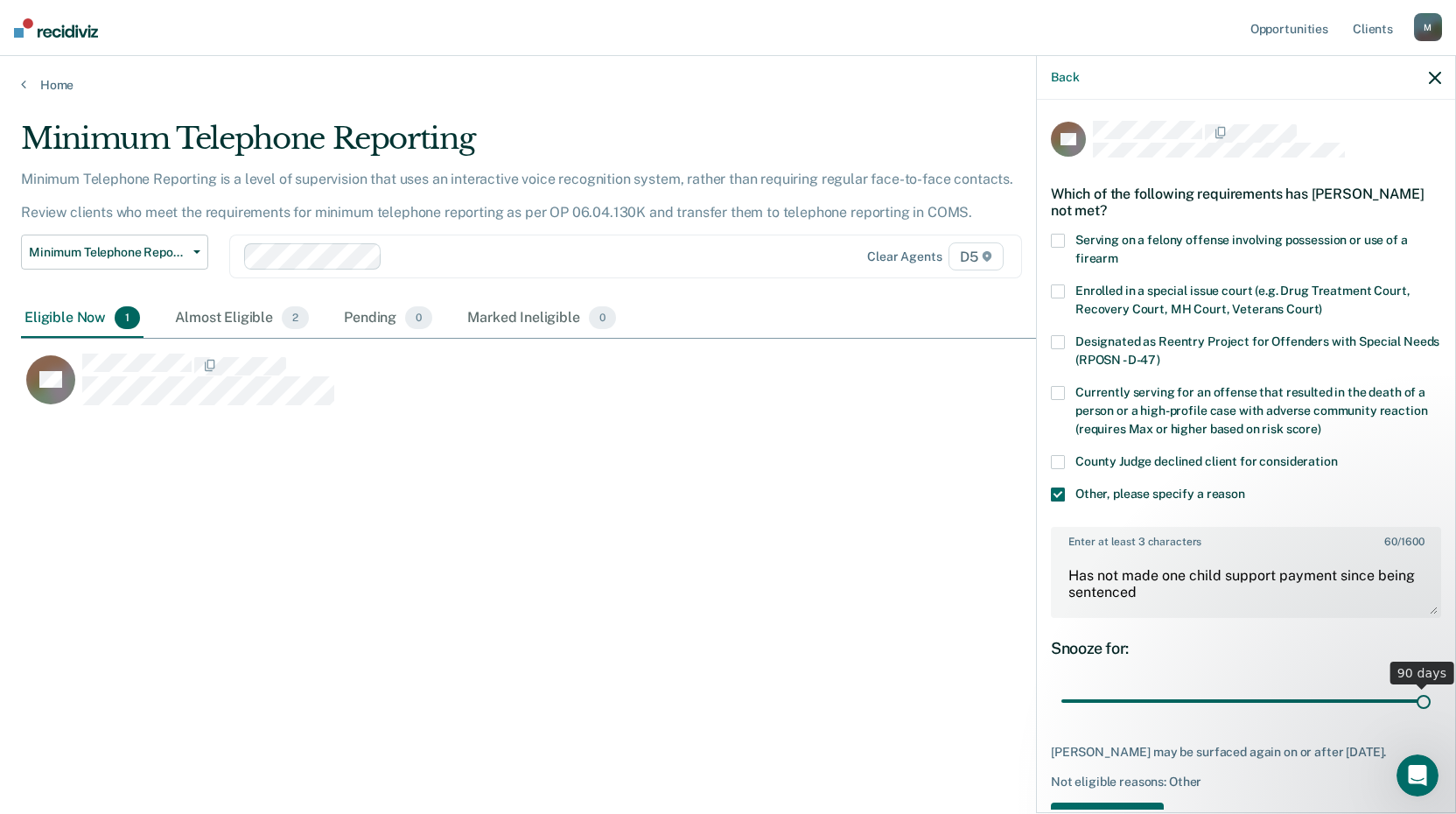
drag, startPoint x: 1179, startPoint y: 700, endPoint x: 1454, endPoint y: 694, distance: 275.1
type input "90"
click at [1431, 694] on input "range" at bounding box center [1246, 702] width 369 height 31
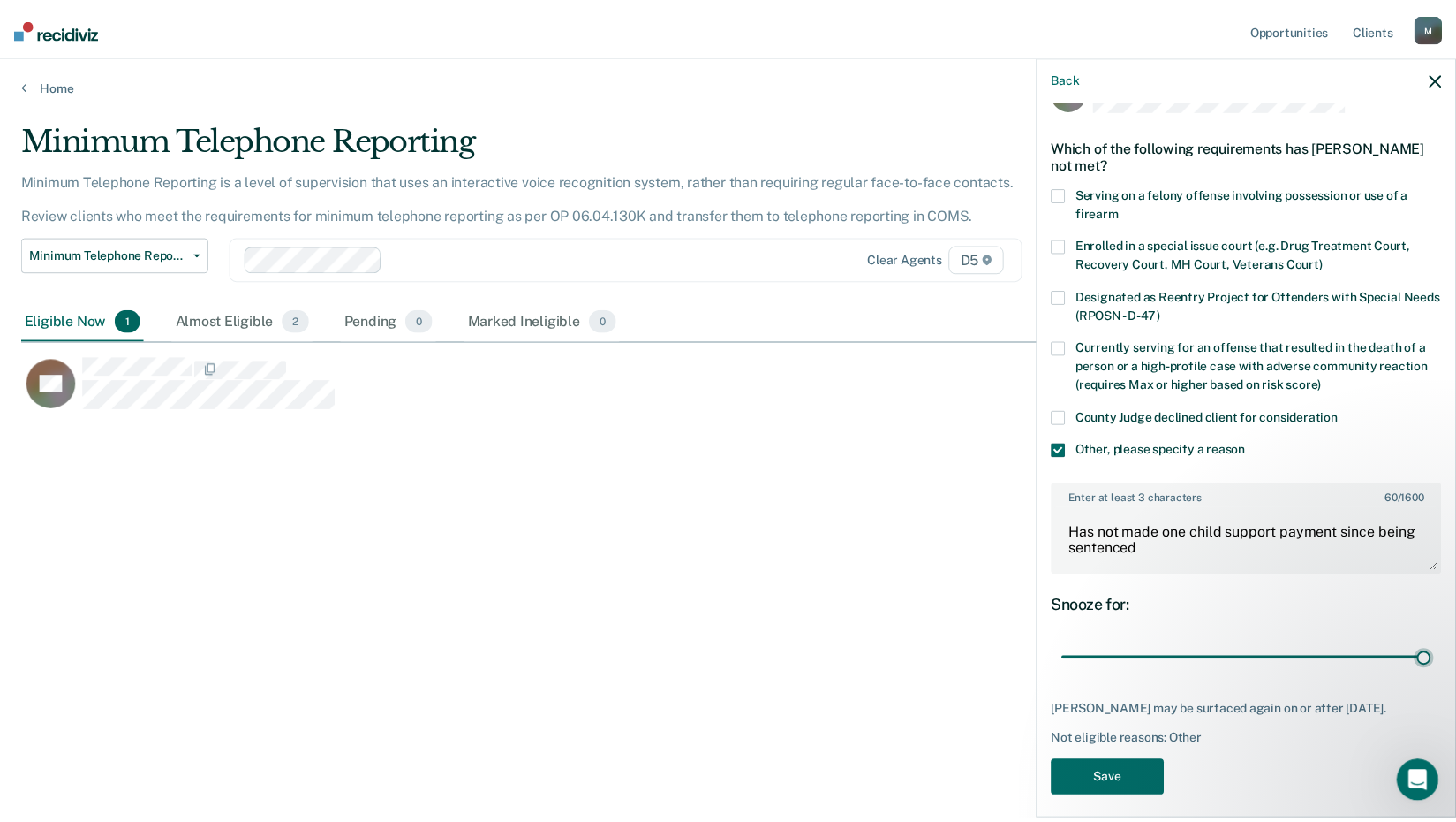
scroll to position [74, 0]
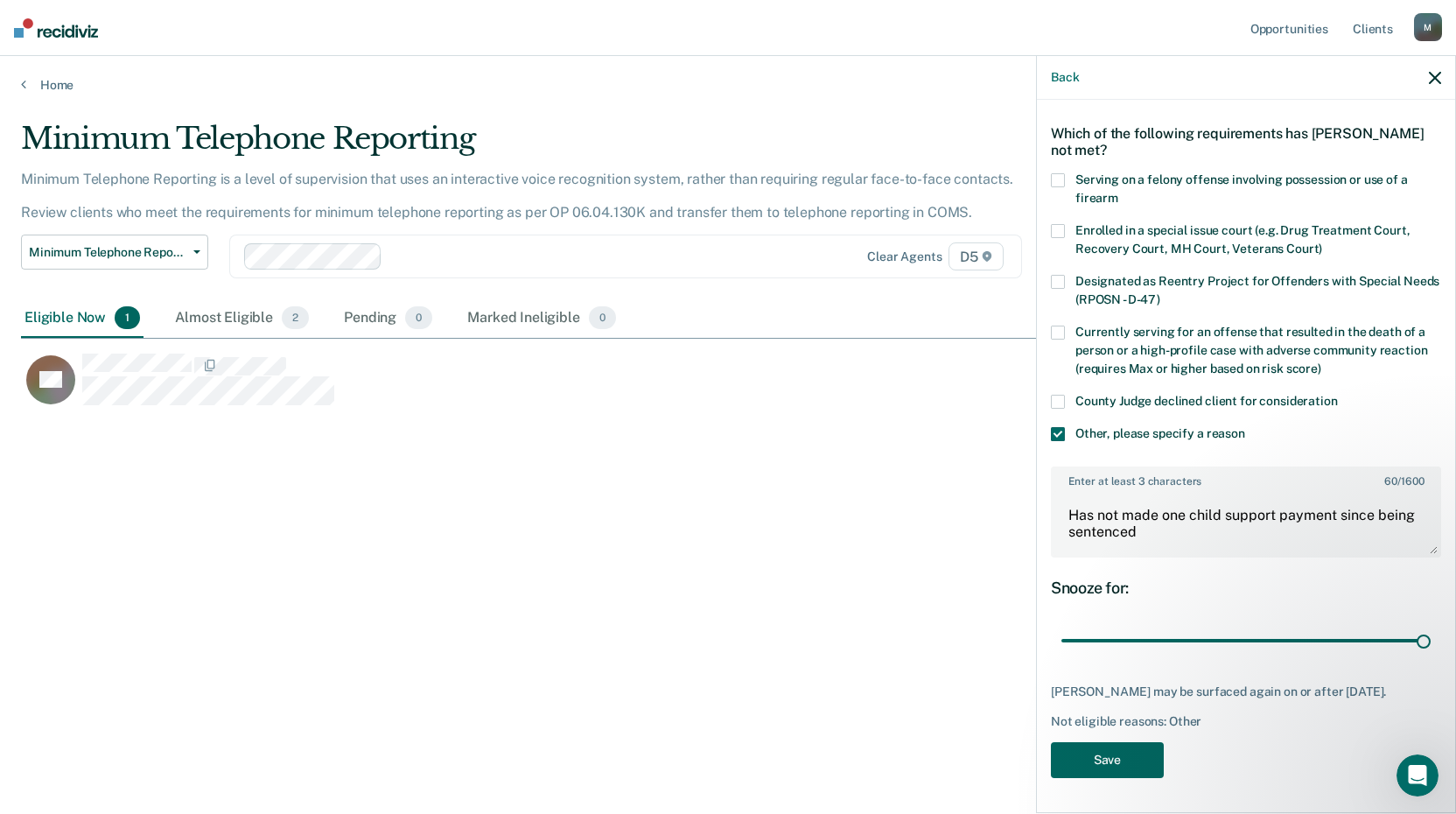
click at [1125, 753] on button "Save" at bounding box center [1107, 759] width 113 height 36
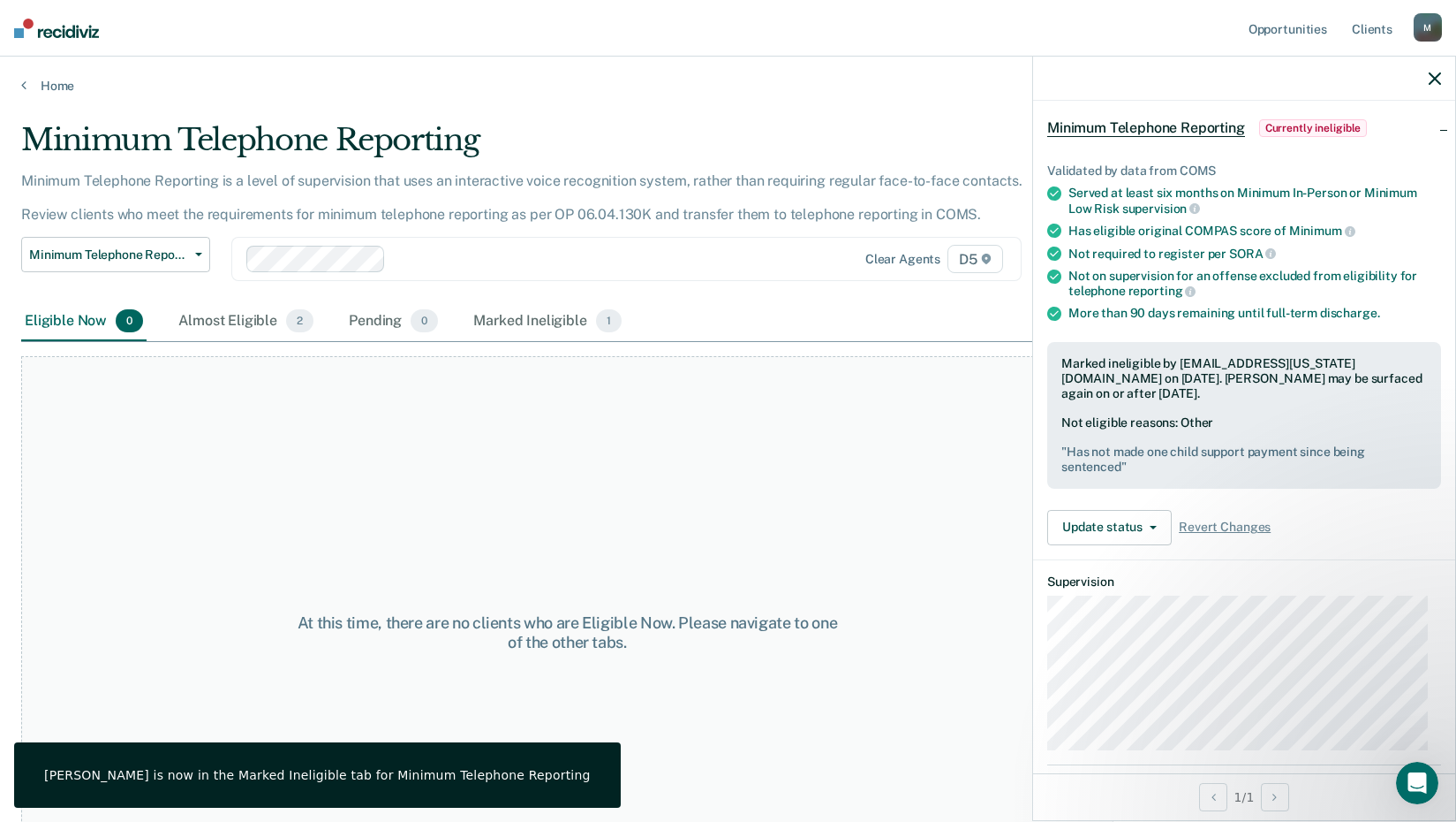
scroll to position [234, 0]
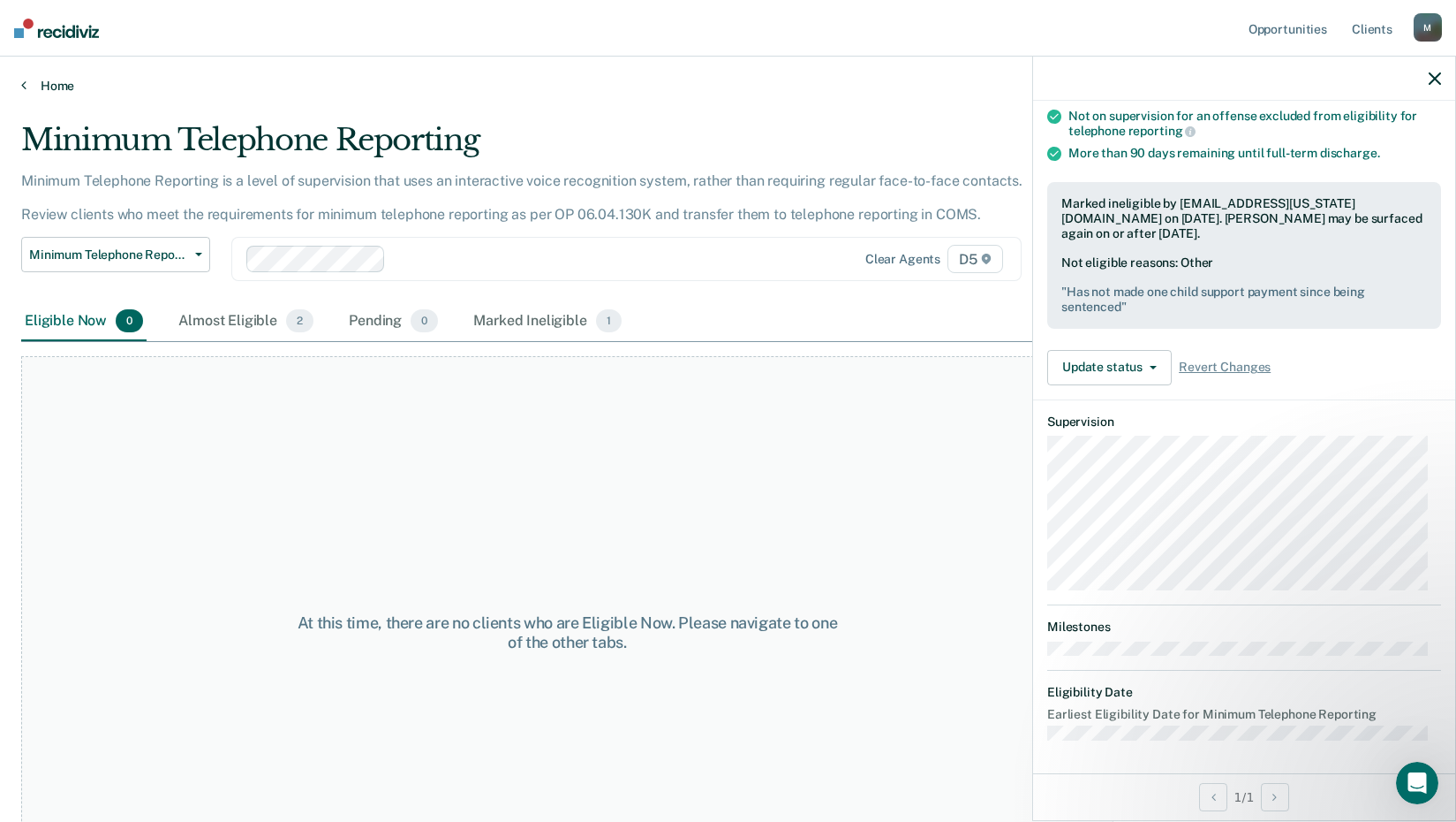
click at [26, 81] on link "Home" at bounding box center [728, 86] width 1414 height 16
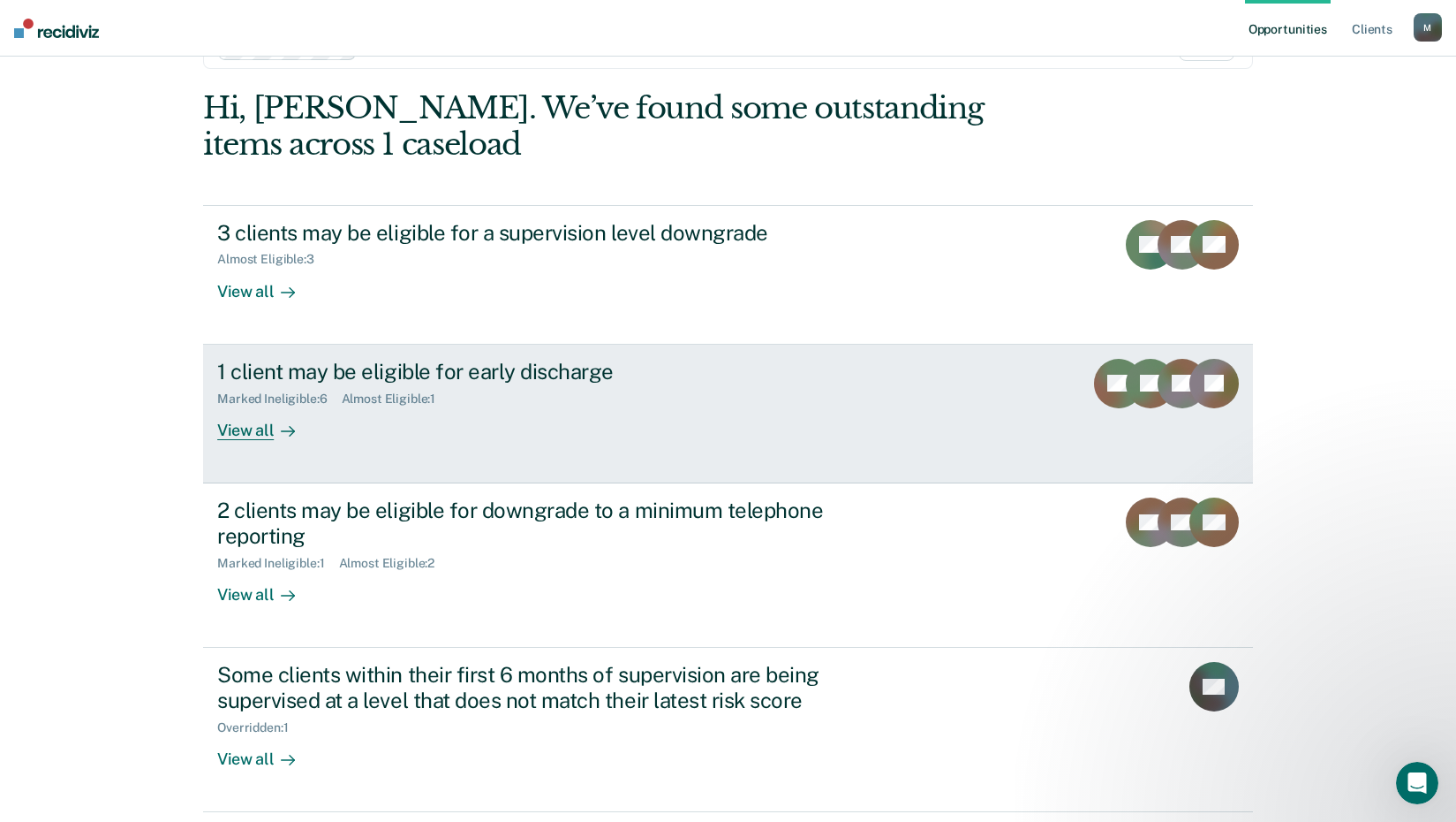
scroll to position [121, 0]
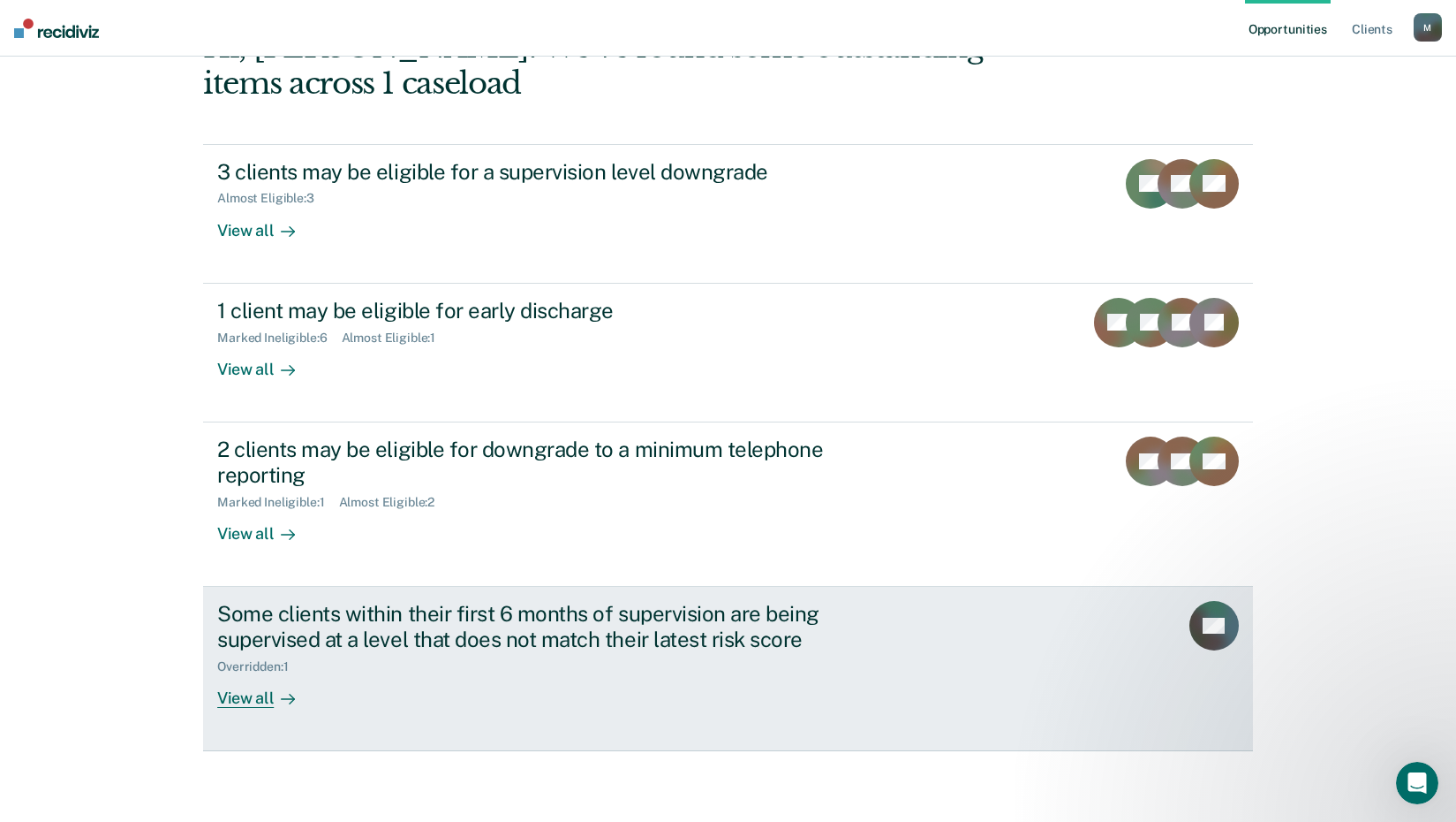
click at [234, 700] on div "View all" at bounding box center [266, 690] width 99 height 34
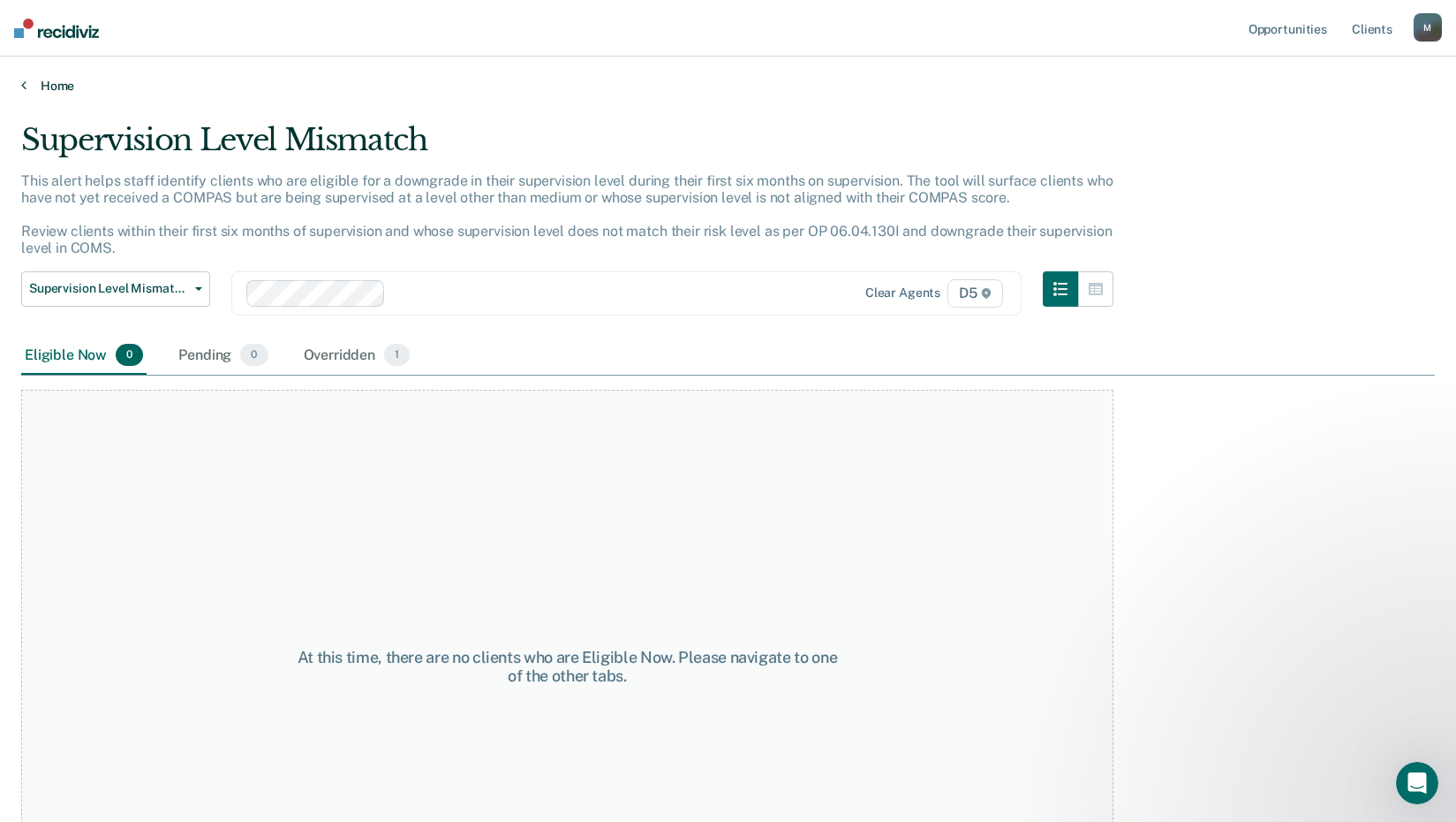
click at [32, 89] on link "Home" at bounding box center [728, 86] width 1414 height 16
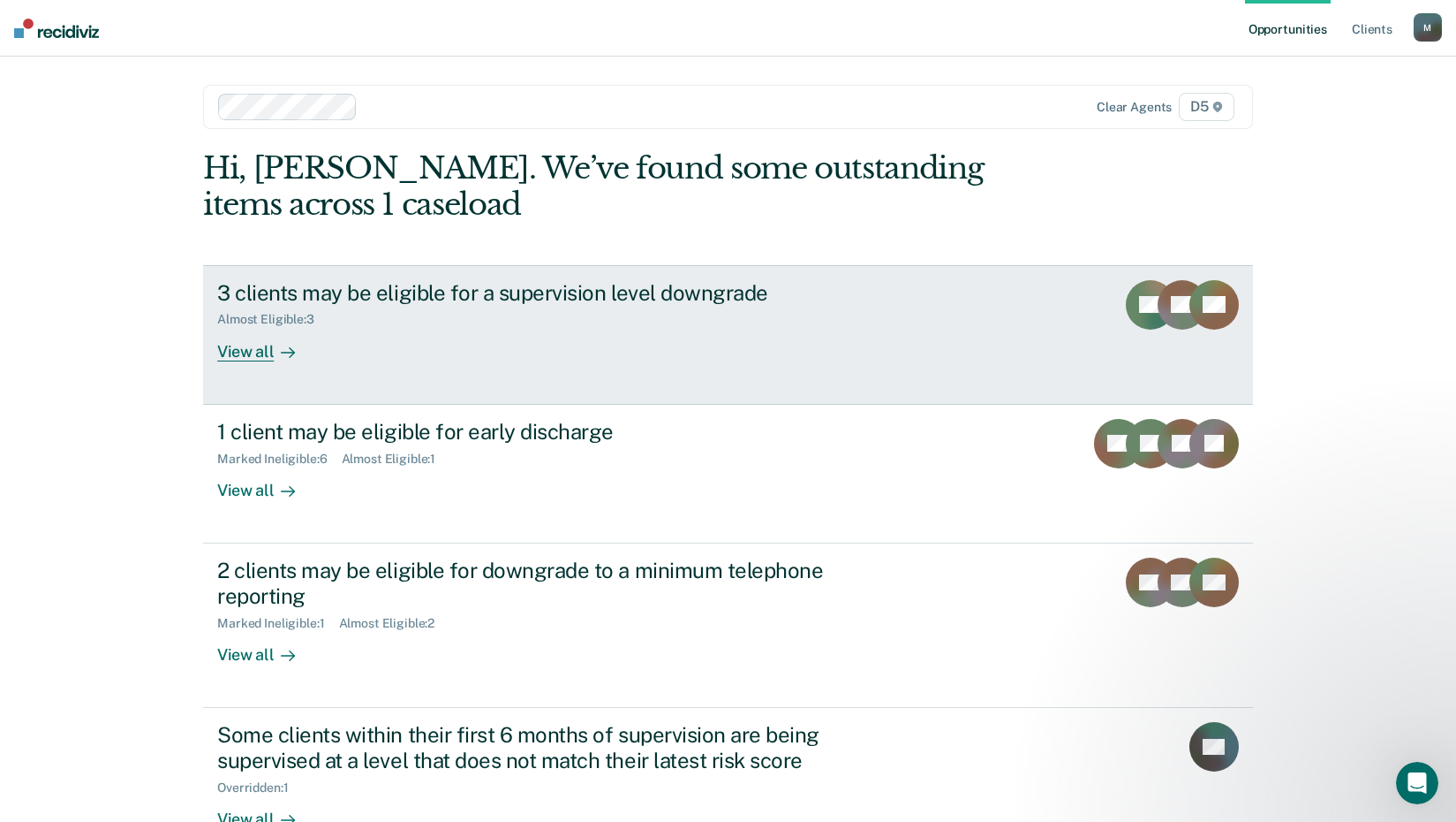
click at [250, 356] on div "View all" at bounding box center [266, 344] width 99 height 34
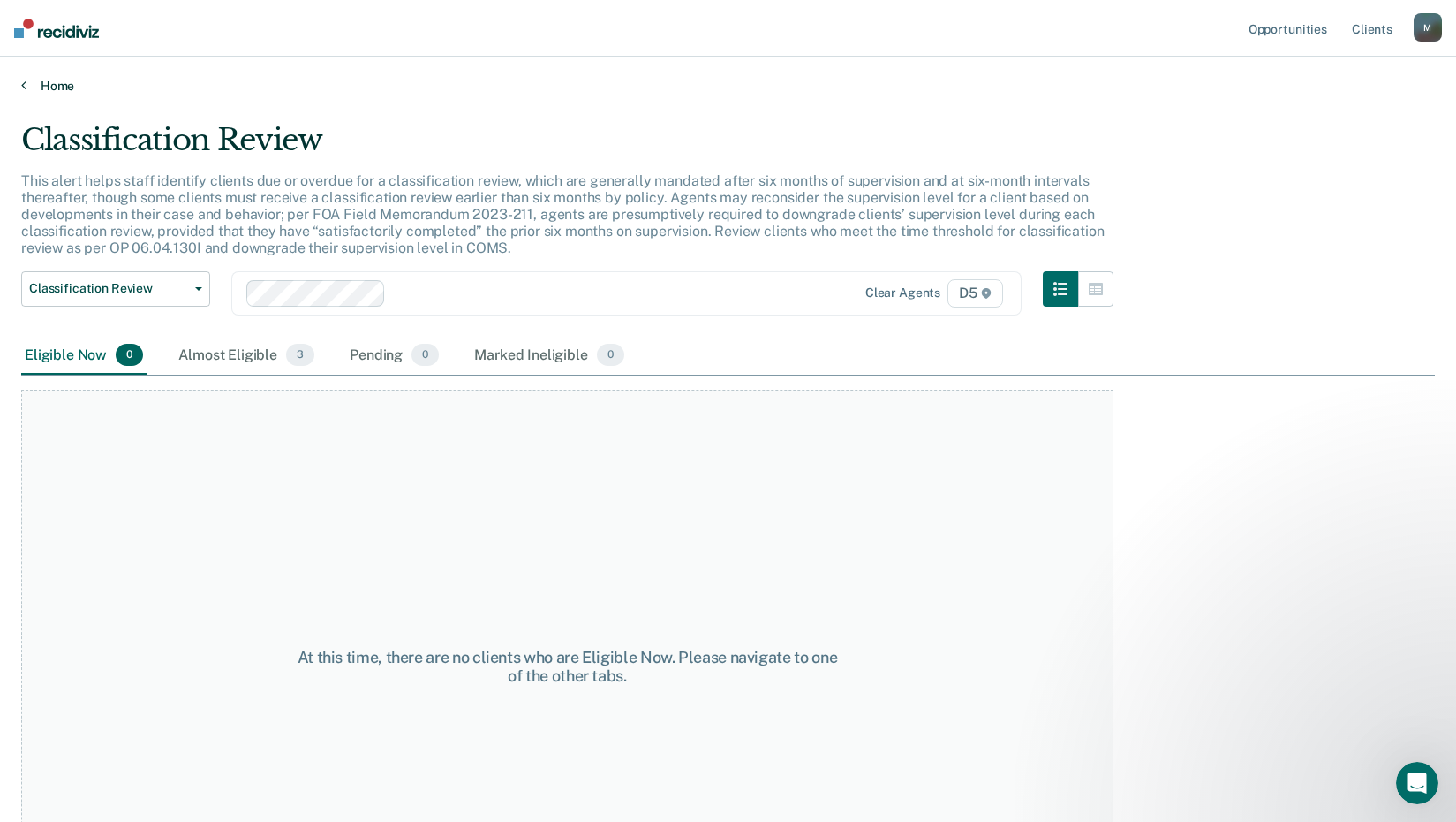
click at [37, 81] on link "Home" at bounding box center [728, 86] width 1414 height 16
